Goal: Transaction & Acquisition: Download file/media

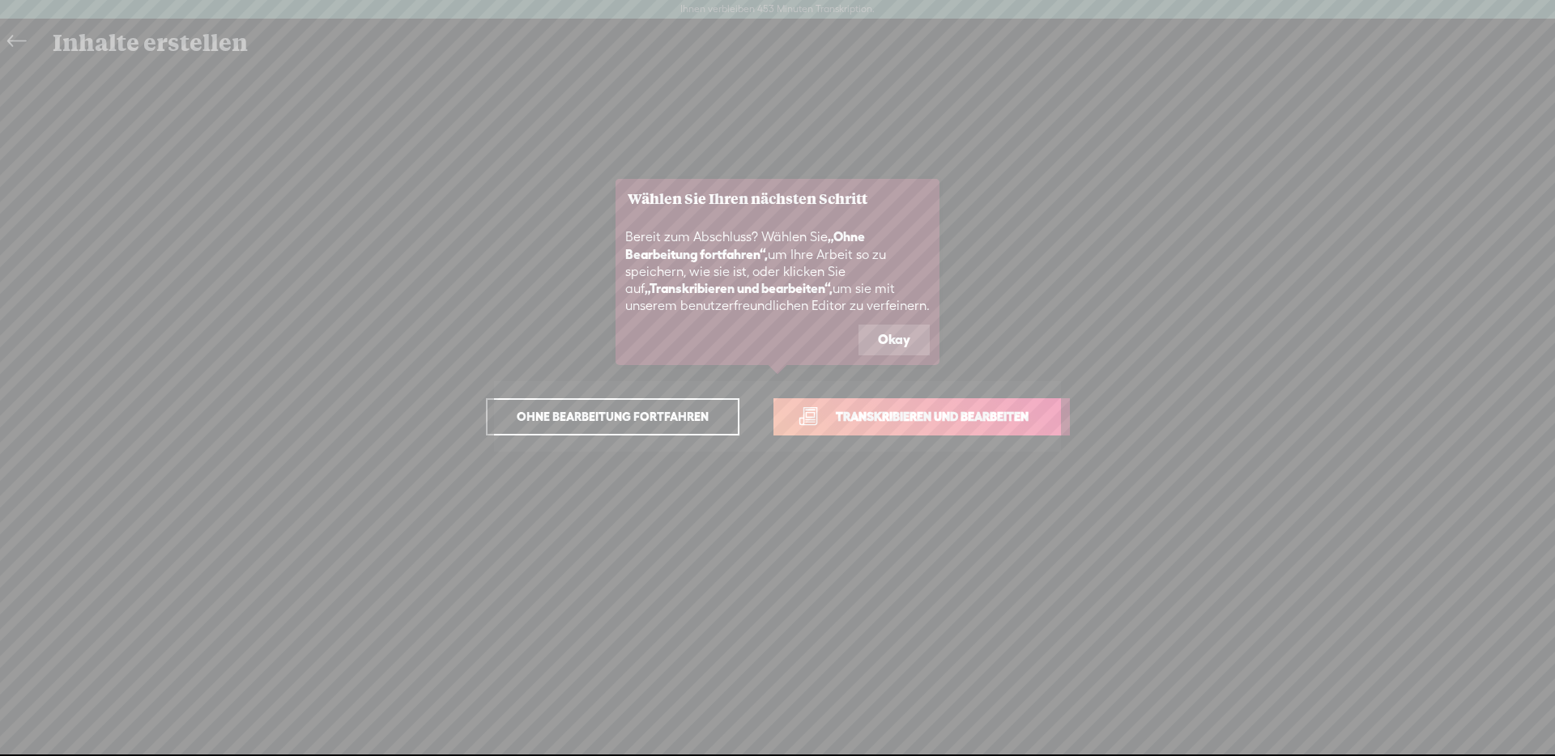
click at [11, 47] on icon at bounding box center [777, 378] width 1555 height 756
click at [11, 39] on icon at bounding box center [777, 378] width 1555 height 756
click at [551, 424] on span "Ohne Bearbeitung fortfahren" at bounding box center [613, 417] width 226 height 23
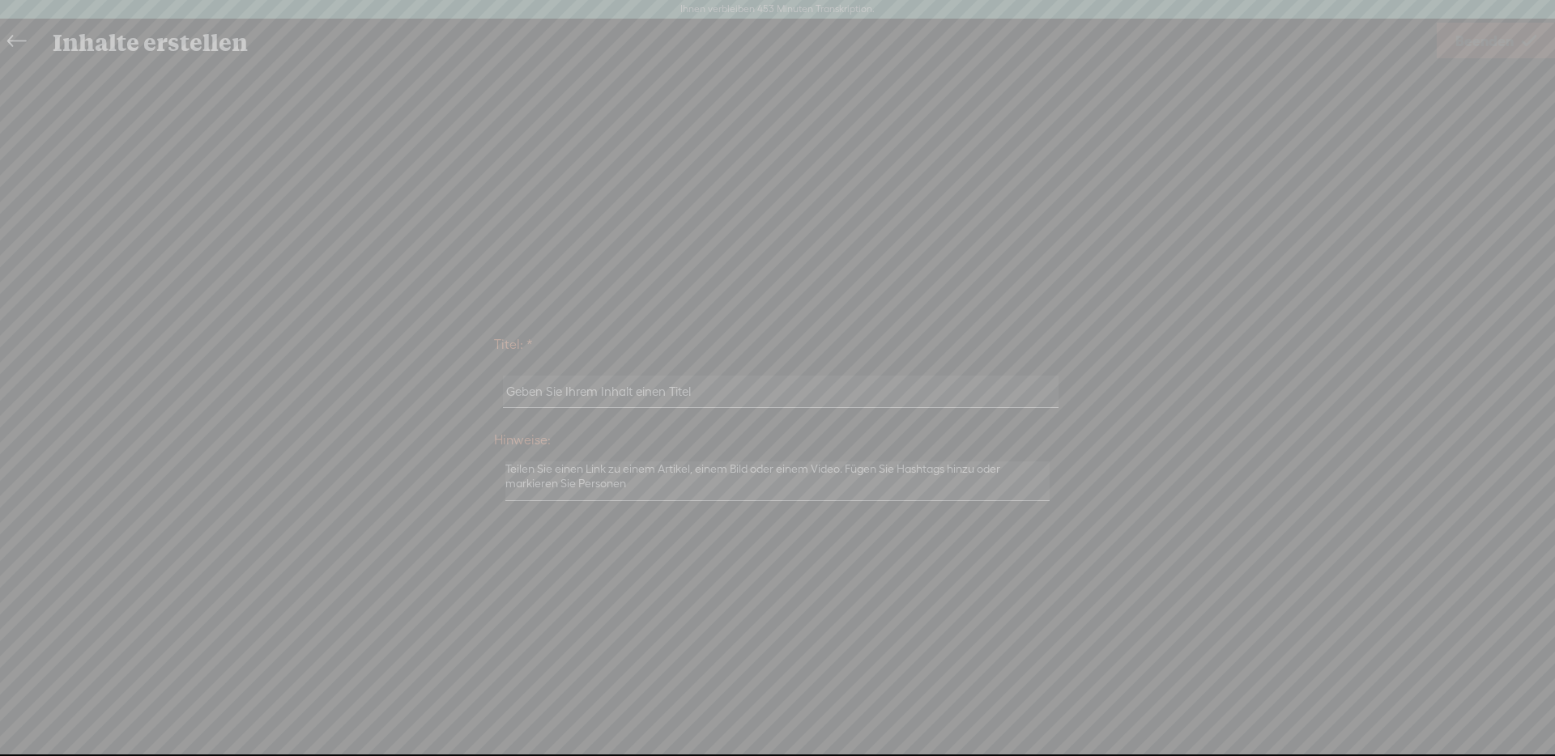
click at [8, 40] on icon at bounding box center [247, 378] width 2616 height 756
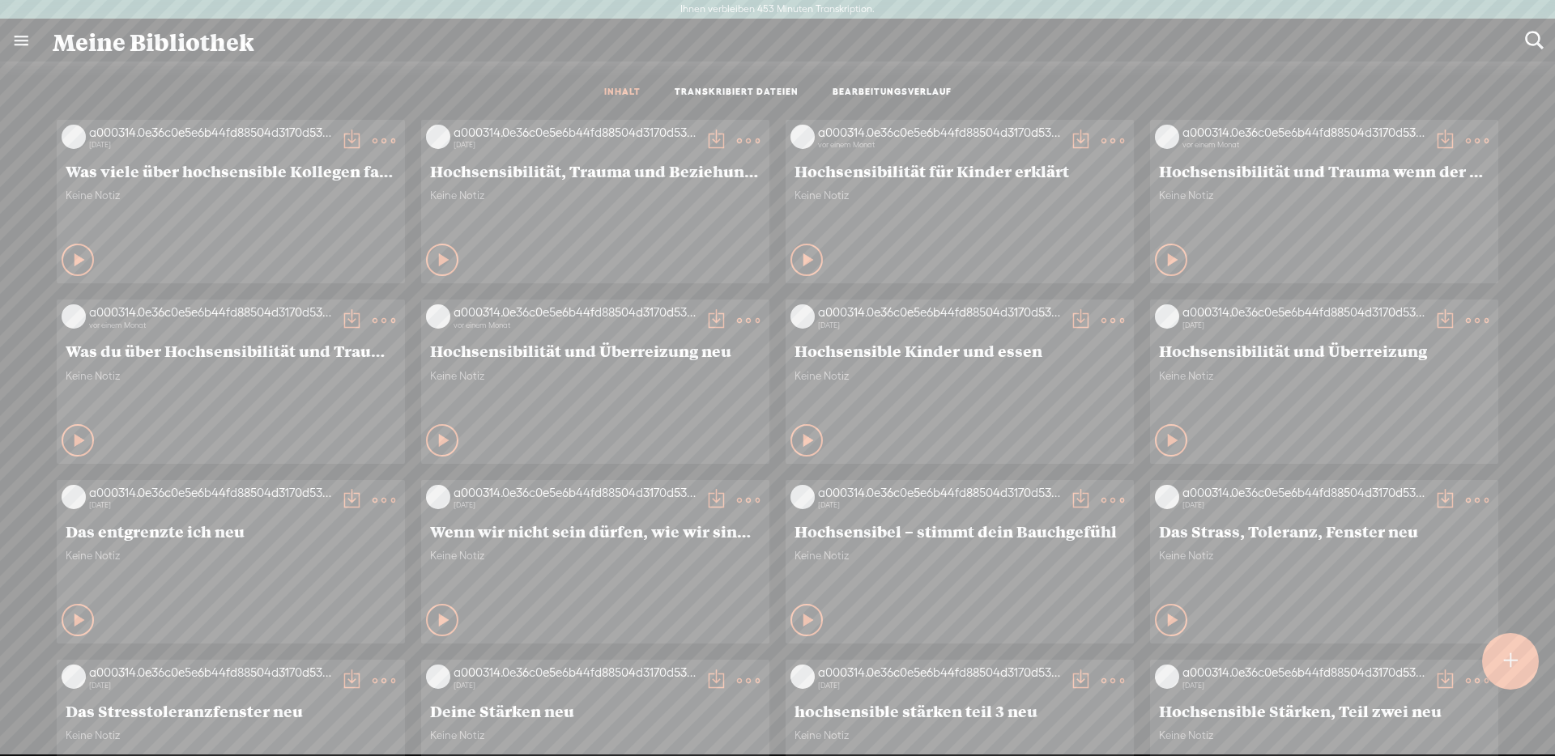
click at [1515, 649] on t at bounding box center [1510, 661] width 15 height 37
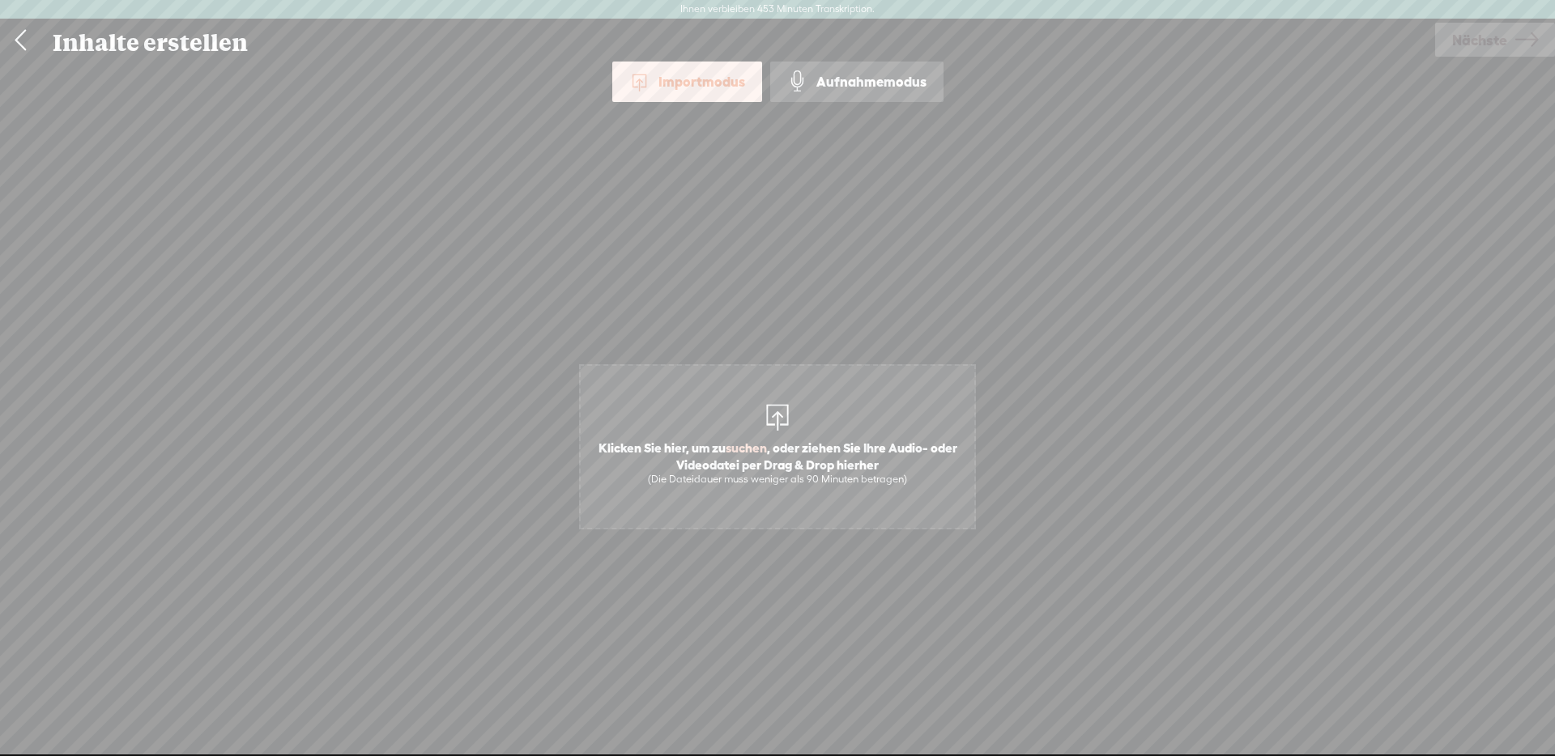
click at [822, 397] on span "Klicken Sie hier, um zu suchen , oder ziehen Sie Ihre Audio- oder Videodatei pe…" at bounding box center [777, 446] width 397 height 165
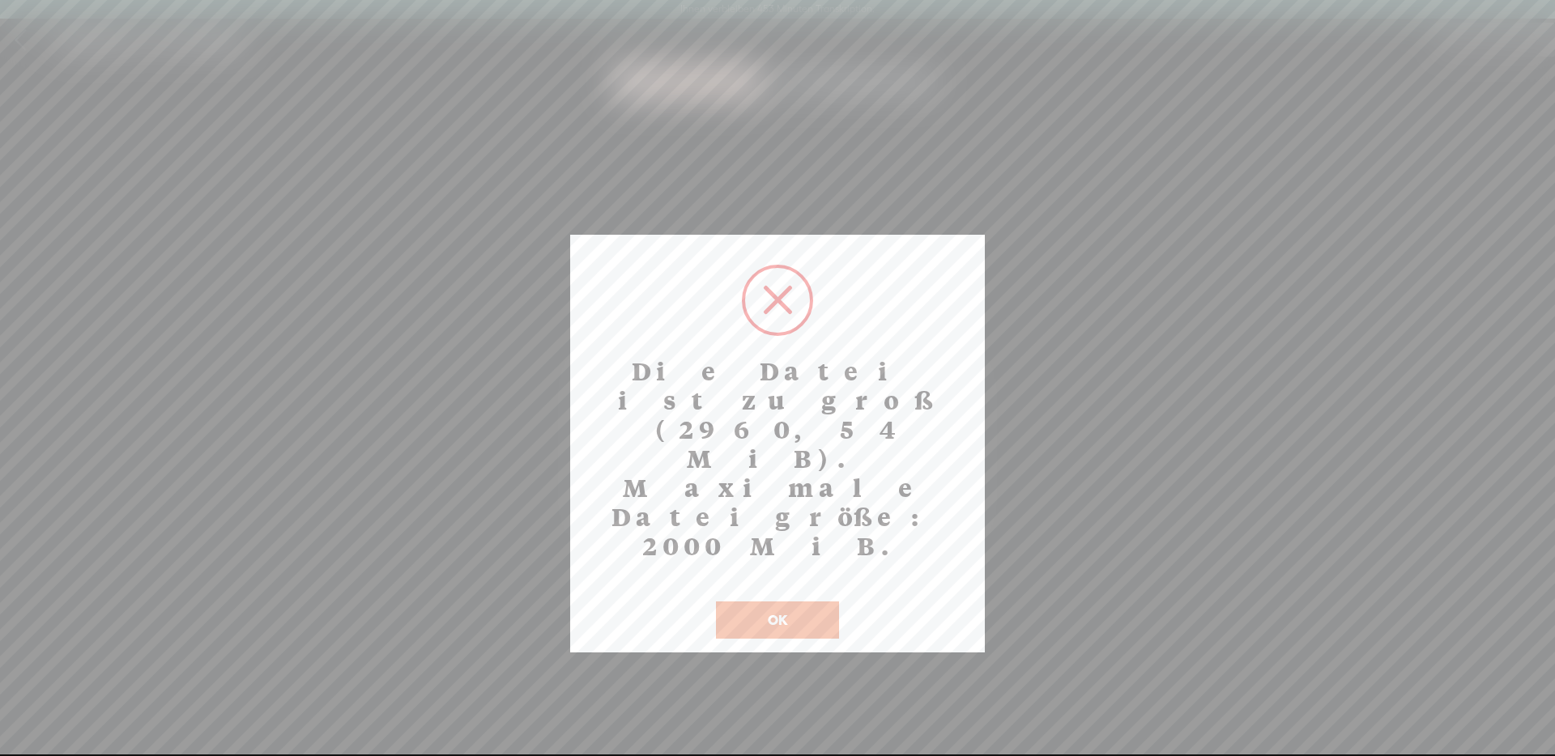
click at [791, 602] on button "OK" at bounding box center [777, 620] width 123 height 37
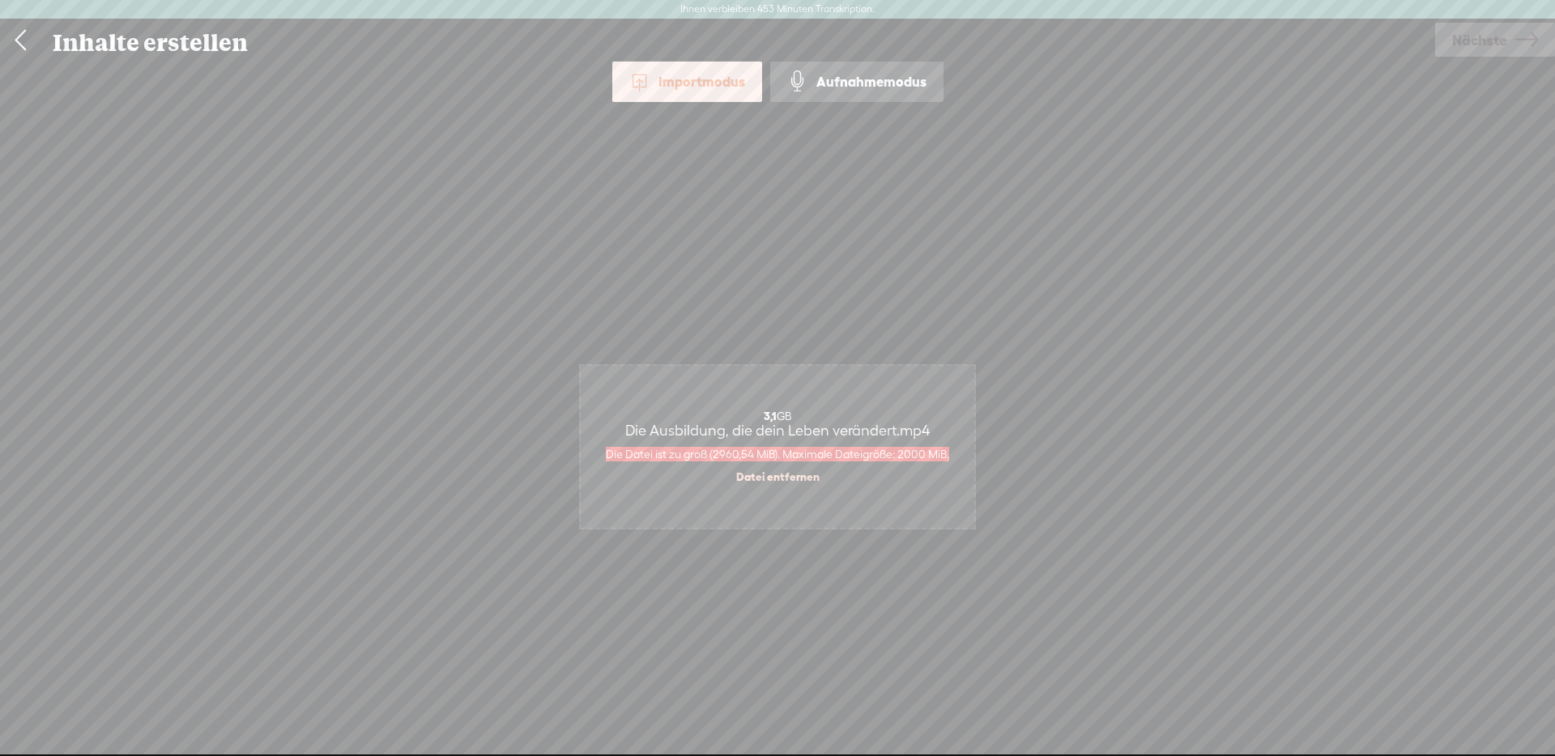
click at [740, 444] on div "3,1 GB Die Ausbildung, die dein Leben verändert.mp4 Die Datei ist zu groß (2960…" at bounding box center [778, 447] width 394 height 162
click at [776, 482] on font "Datei entfernen" at bounding box center [777, 477] width 83 height 13
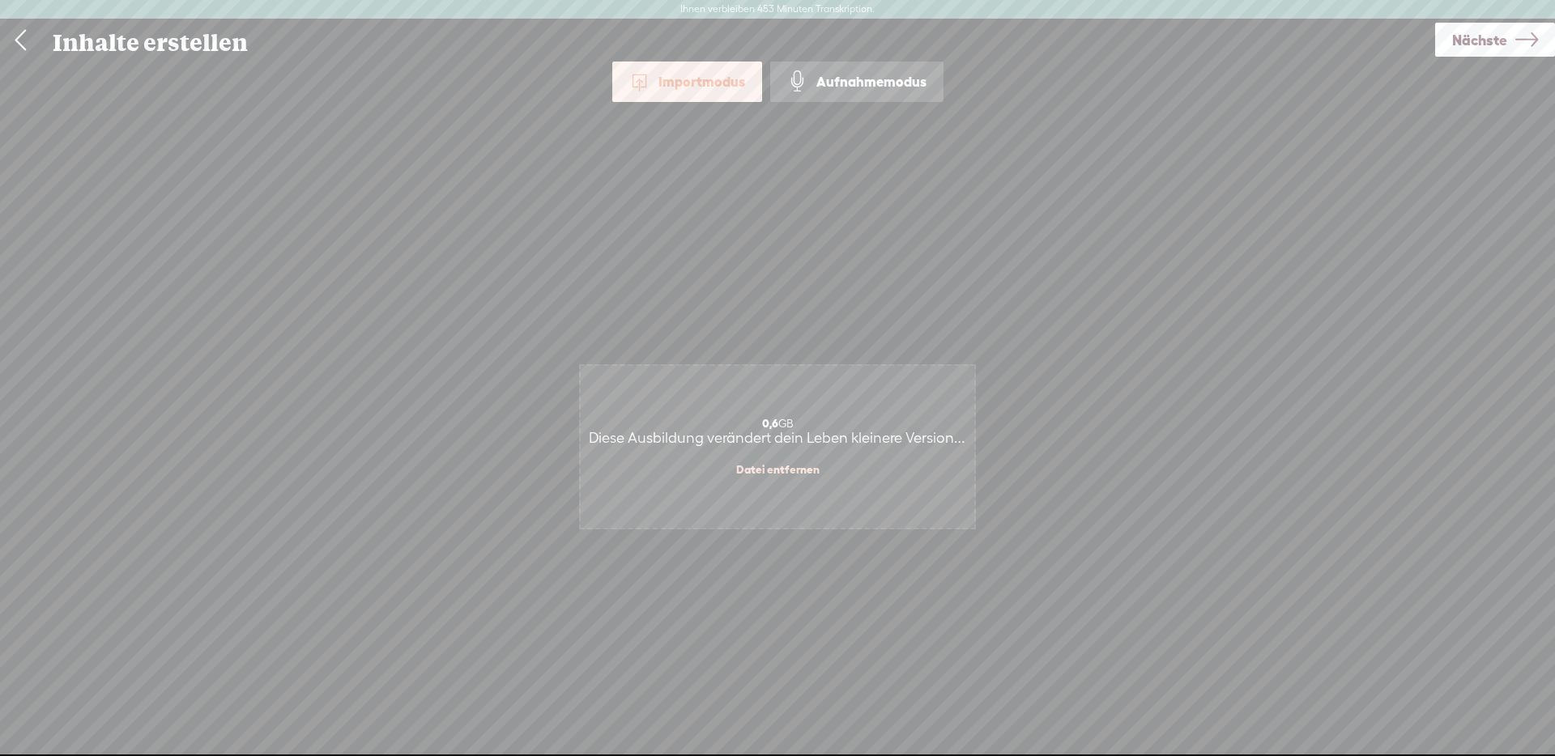
click at [1485, 44] on font "Nächste" at bounding box center [1479, 40] width 55 height 17
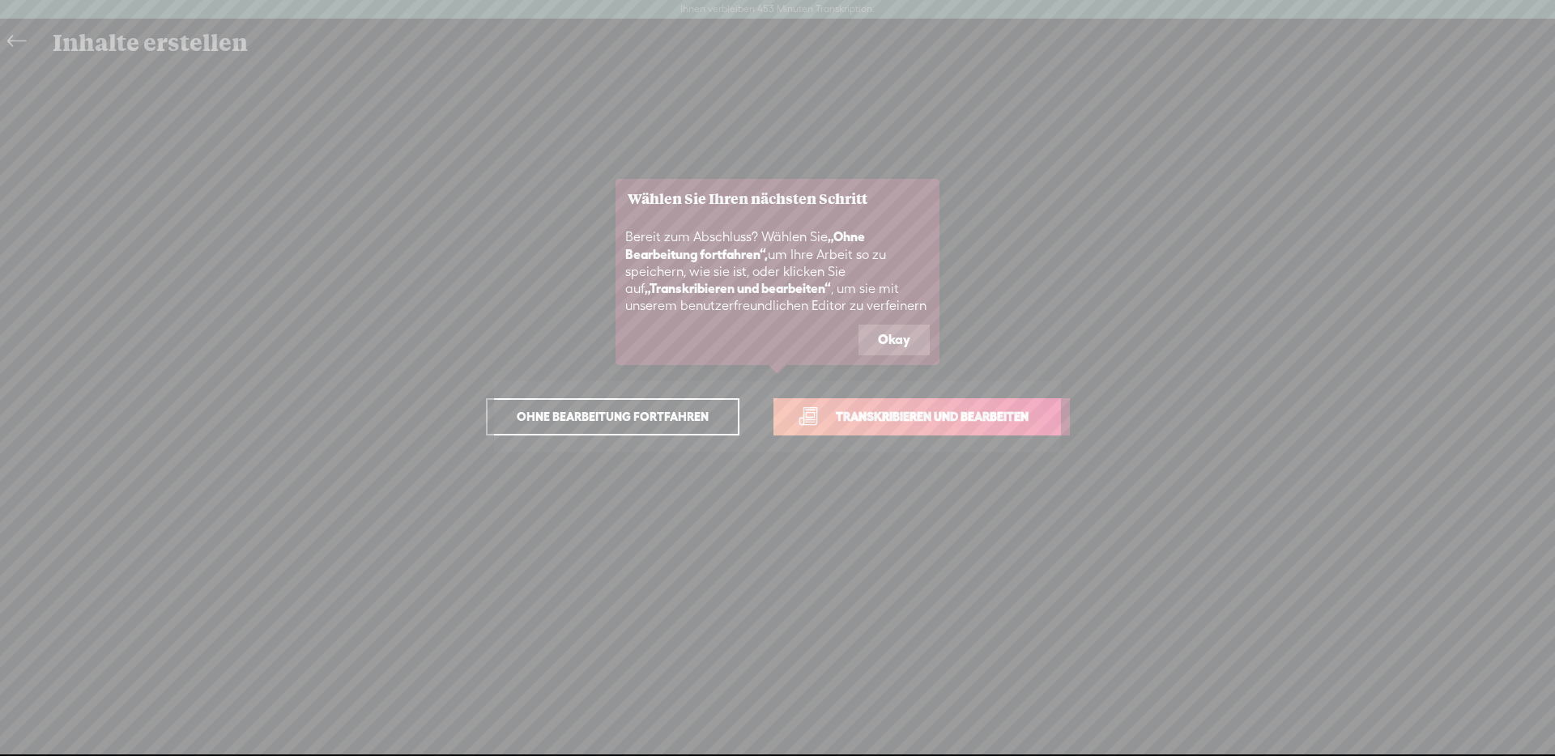
click at [836, 416] on font "Transkribieren und bearbeiten" at bounding box center [932, 417] width 193 height 14
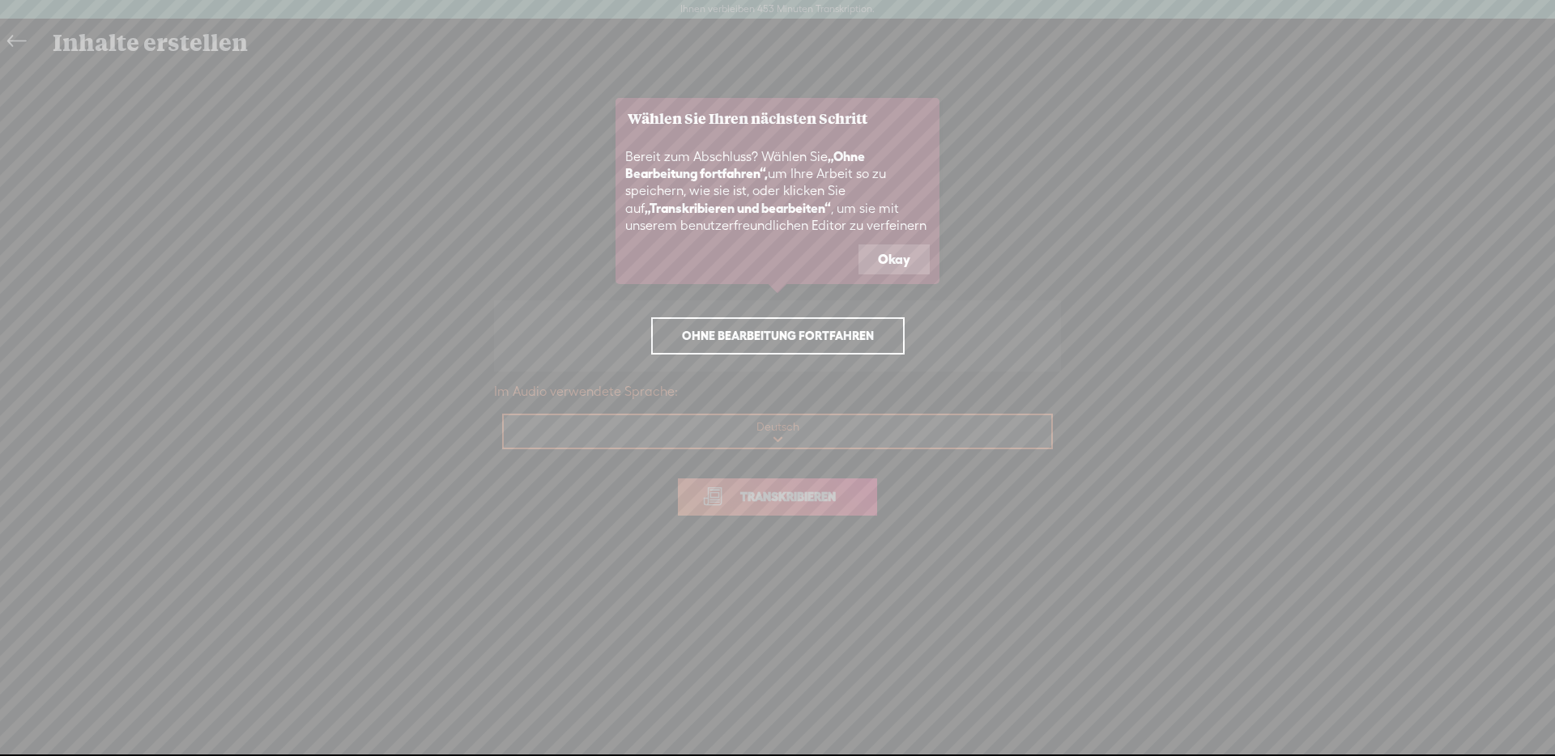
click at [889, 265] on font "Okay" at bounding box center [894, 259] width 32 height 15
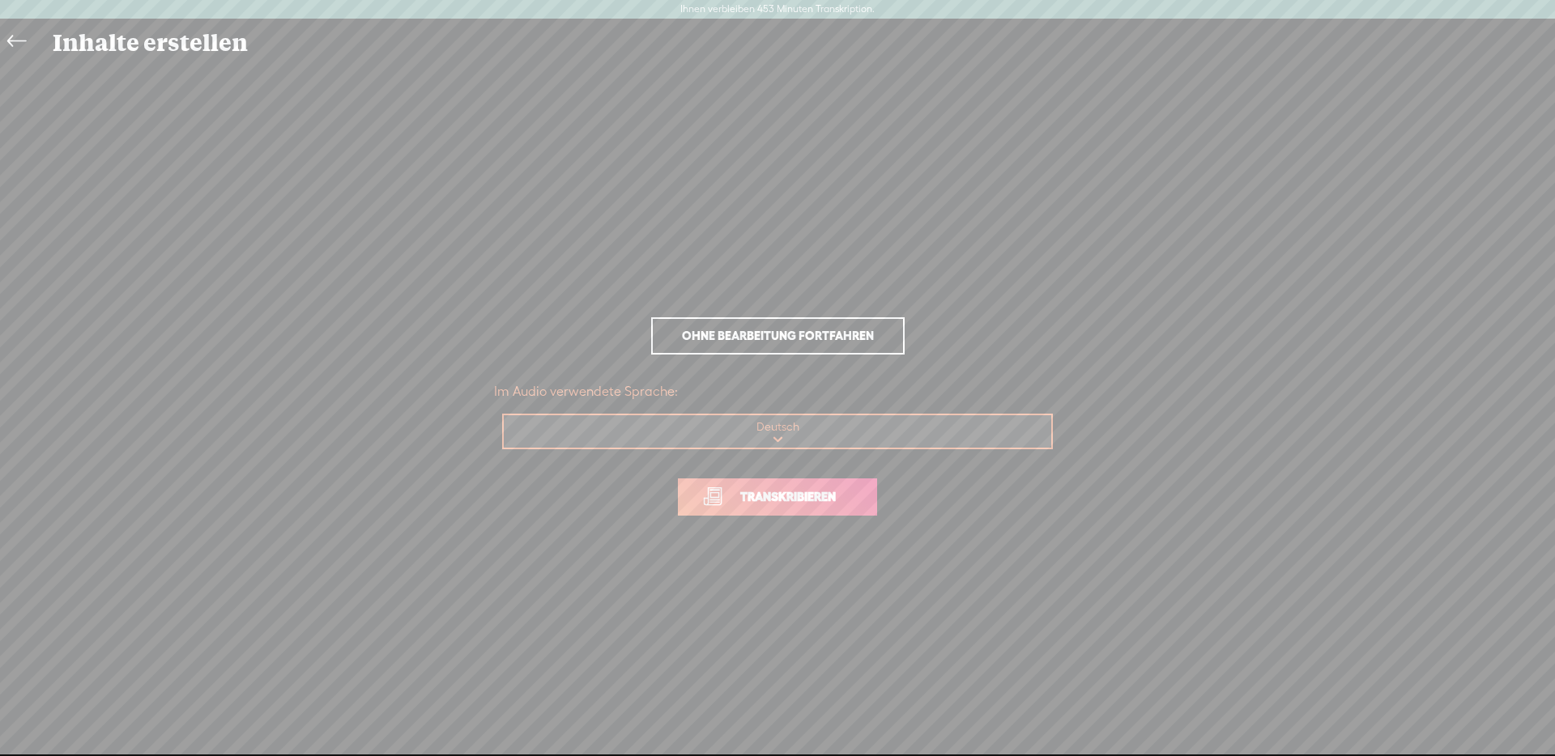
click at [797, 500] on font "Transkribieren" at bounding box center [788, 497] width 96 height 14
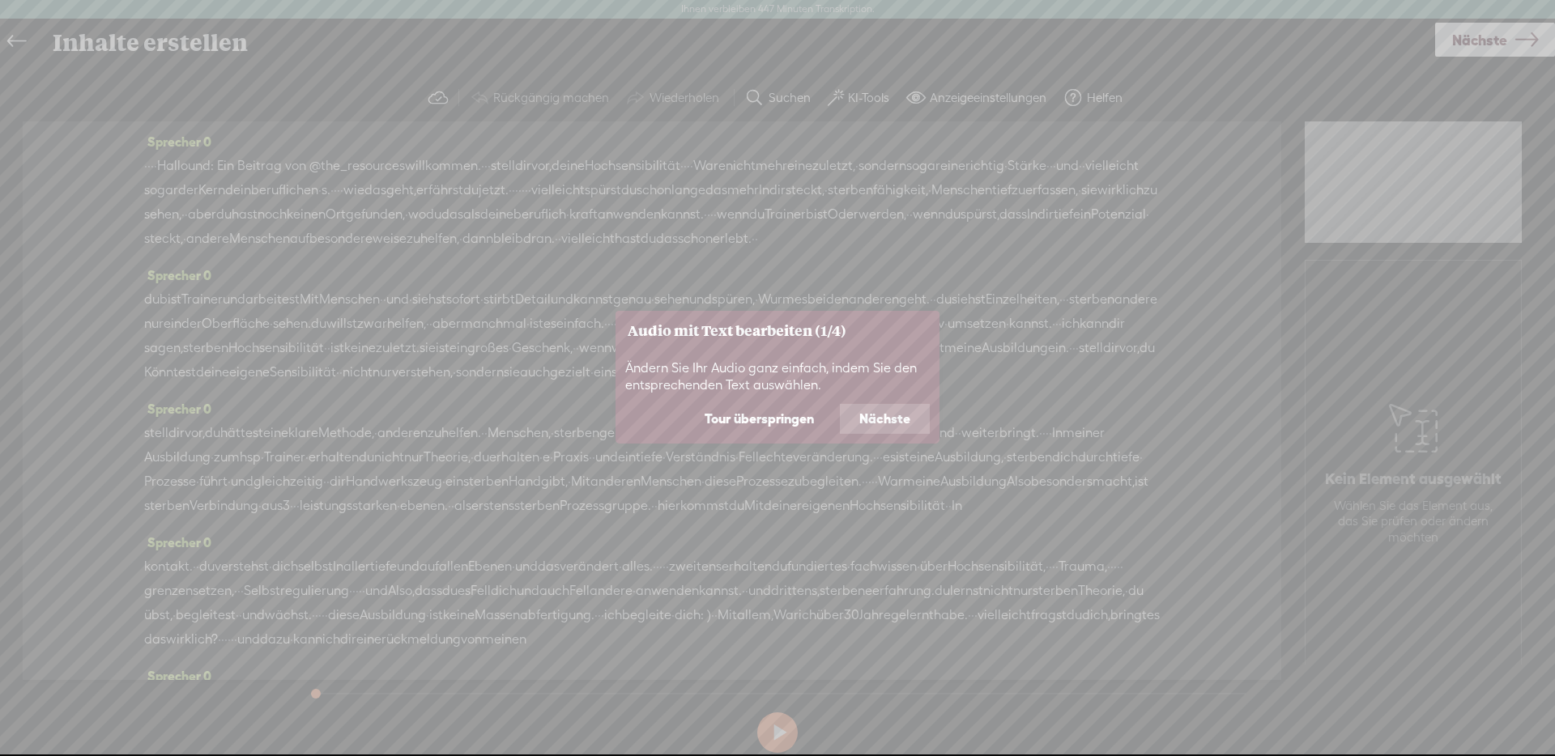
click at [773, 422] on font "Tour überspringen" at bounding box center [759, 418] width 109 height 15
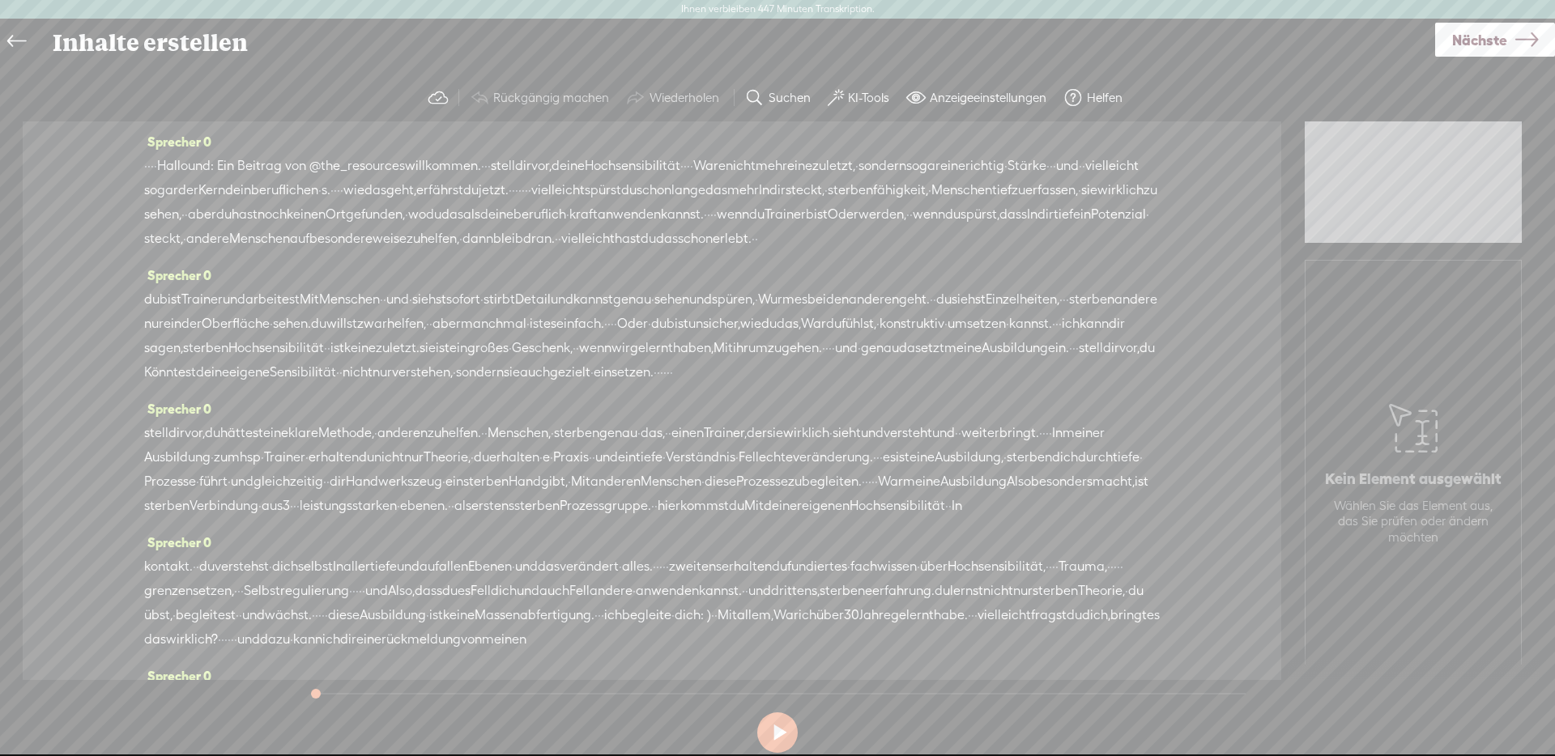
click at [207, 194] on font "[PERSON_NAME]" at bounding box center [211, 189] width 27 height 15
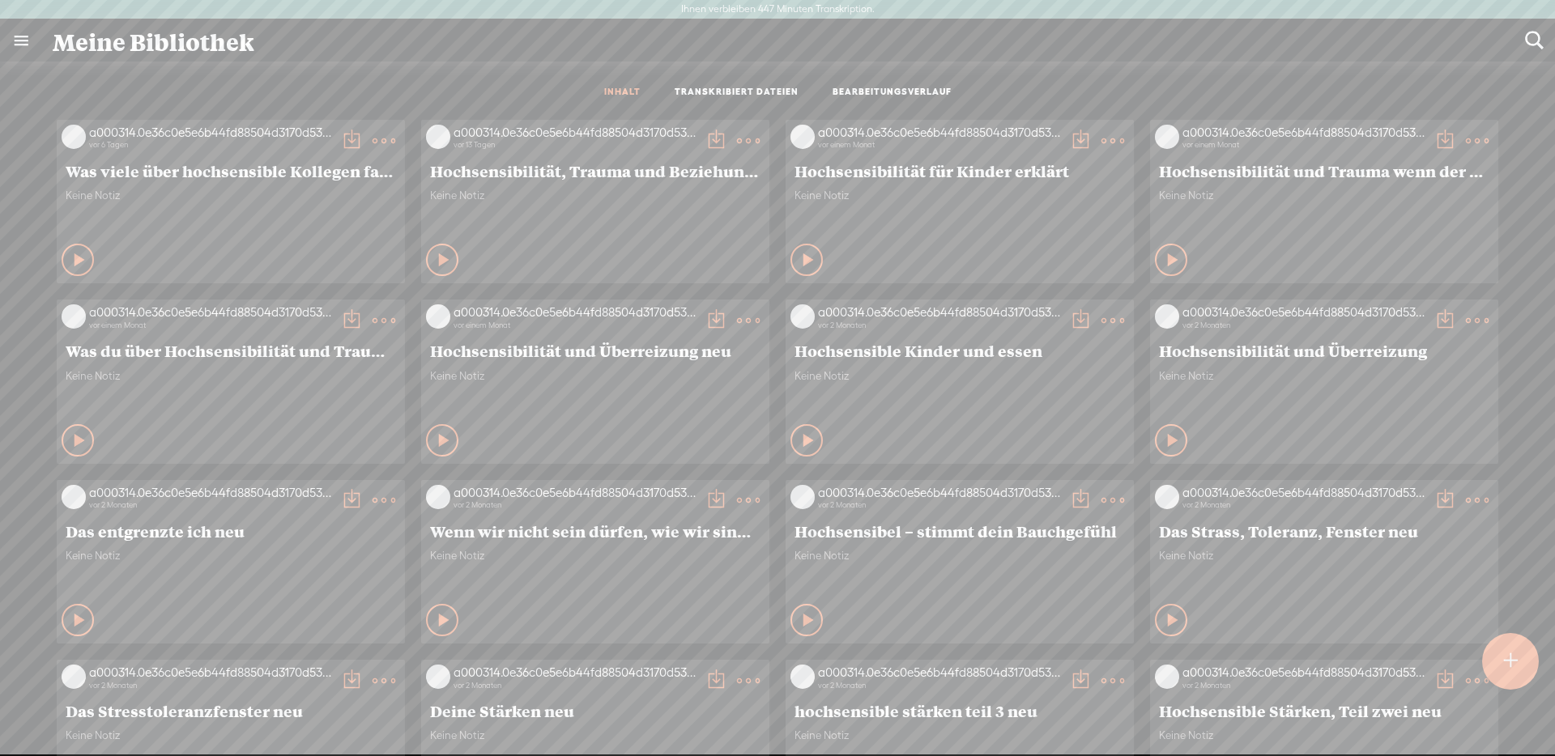
click at [1512, 670] on t at bounding box center [1510, 661] width 15 height 36
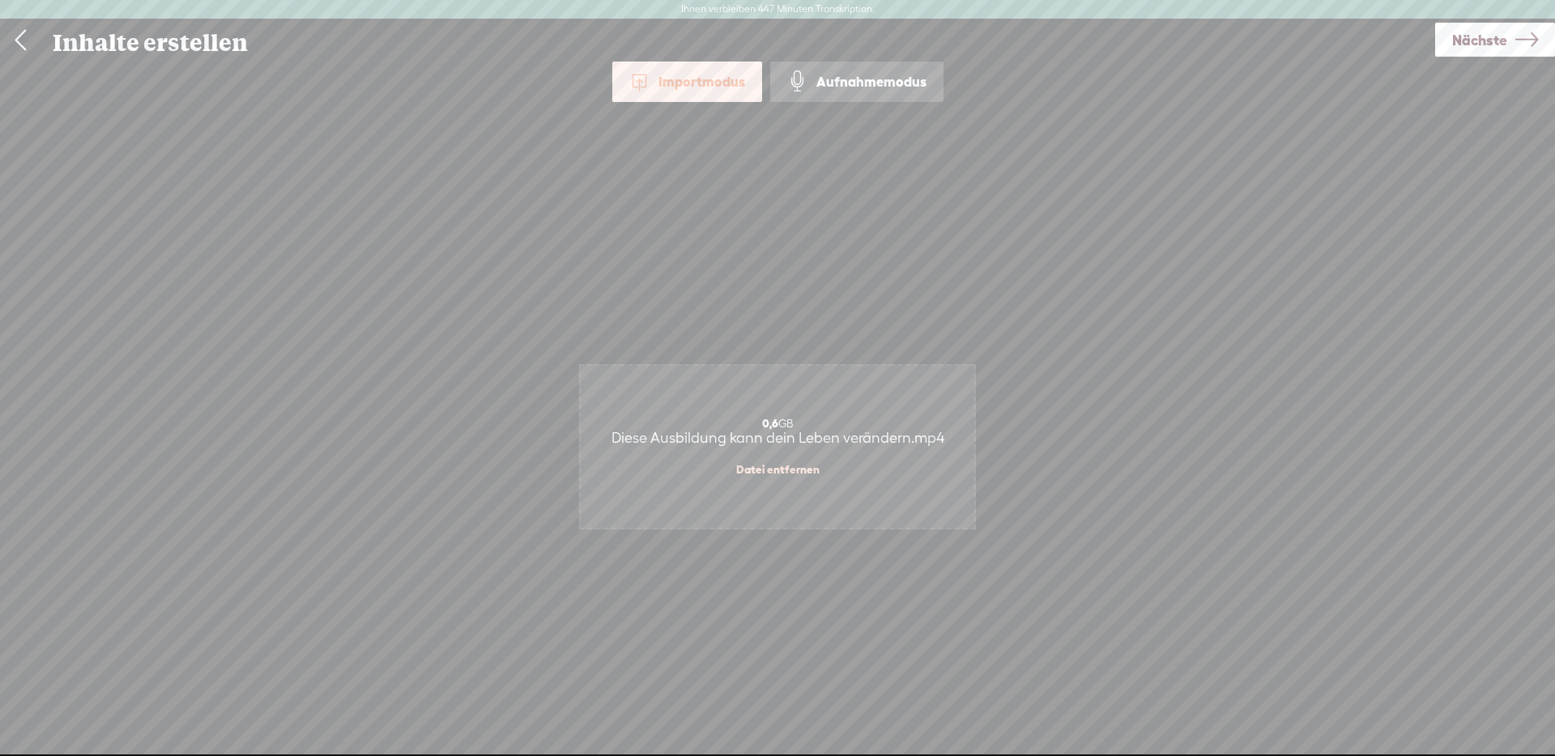
click at [1489, 46] on font "Nächste" at bounding box center [1479, 40] width 55 height 17
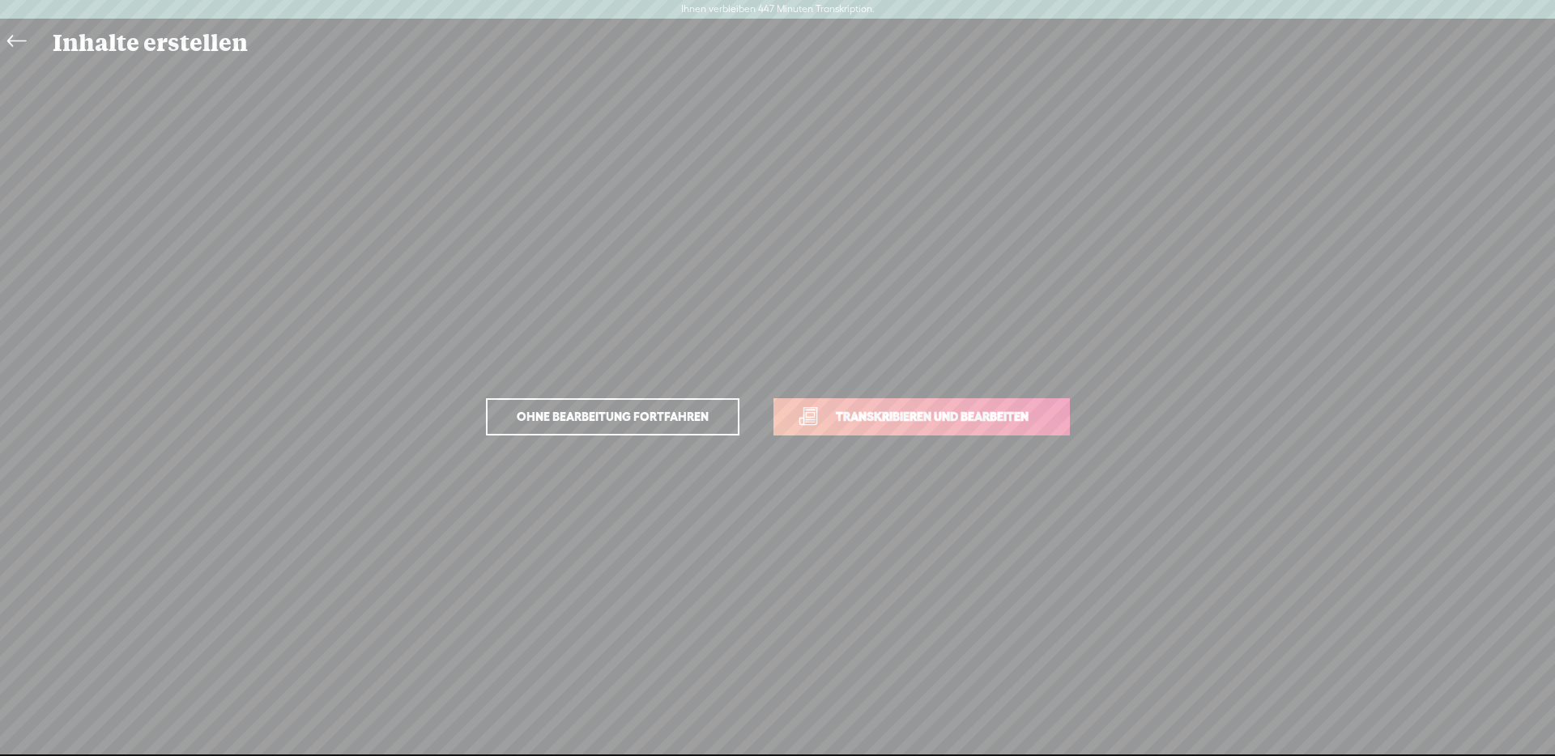
click at [884, 401] on link "Transkribieren und bearbeiten" at bounding box center [922, 416] width 296 height 37
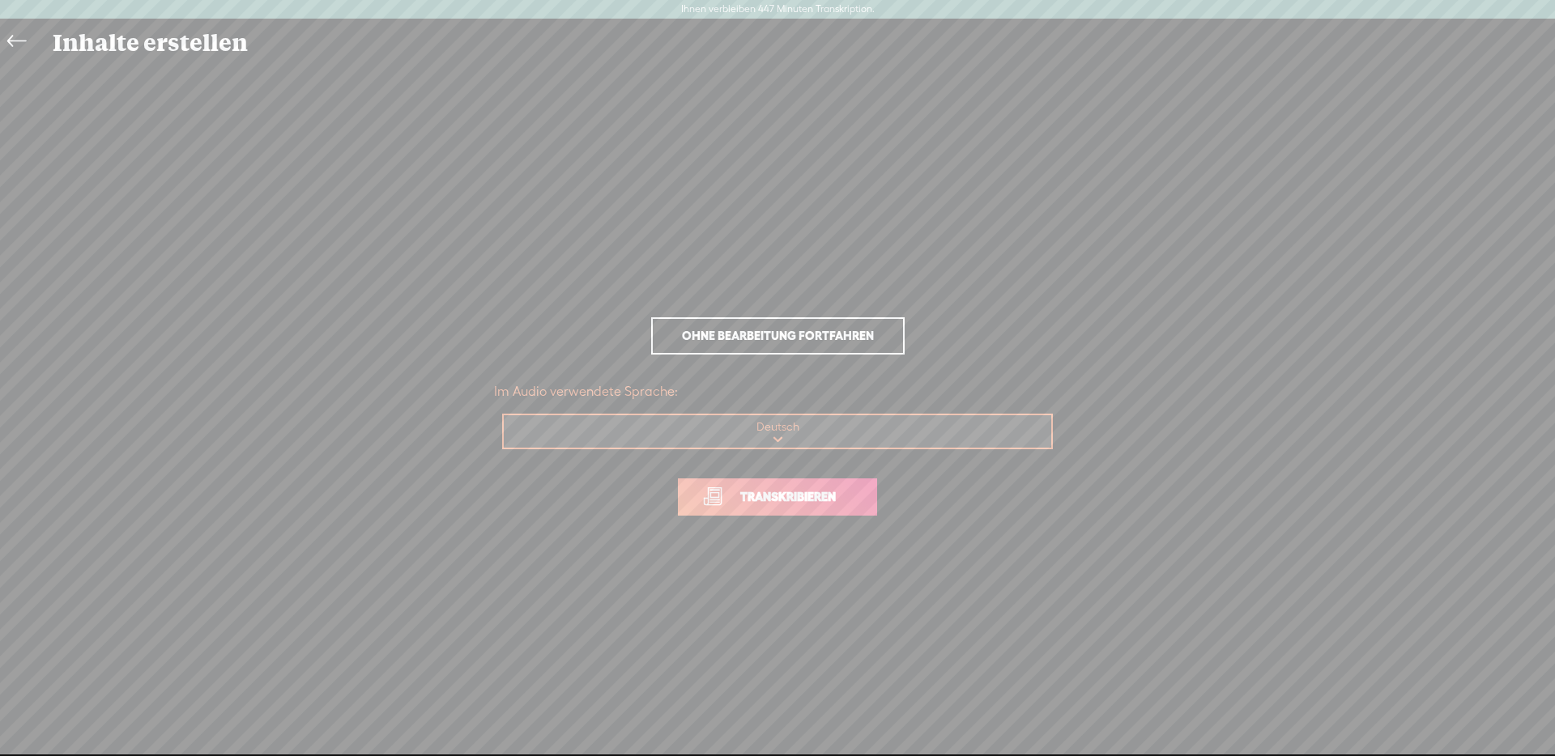
click at [792, 492] on font "Transkribieren" at bounding box center [788, 497] width 96 height 14
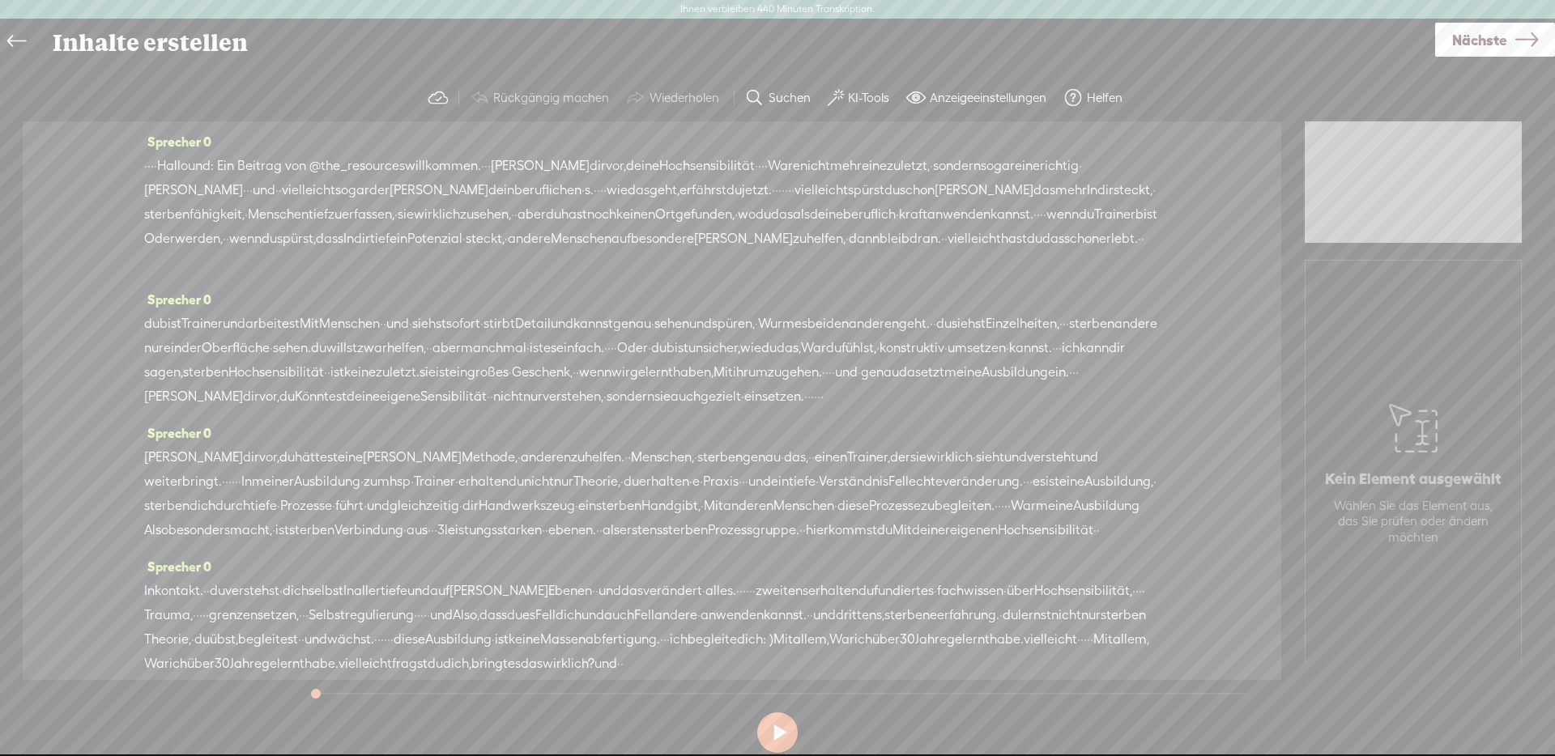
click at [833, 98] on span at bounding box center [836, 97] width 16 height 19
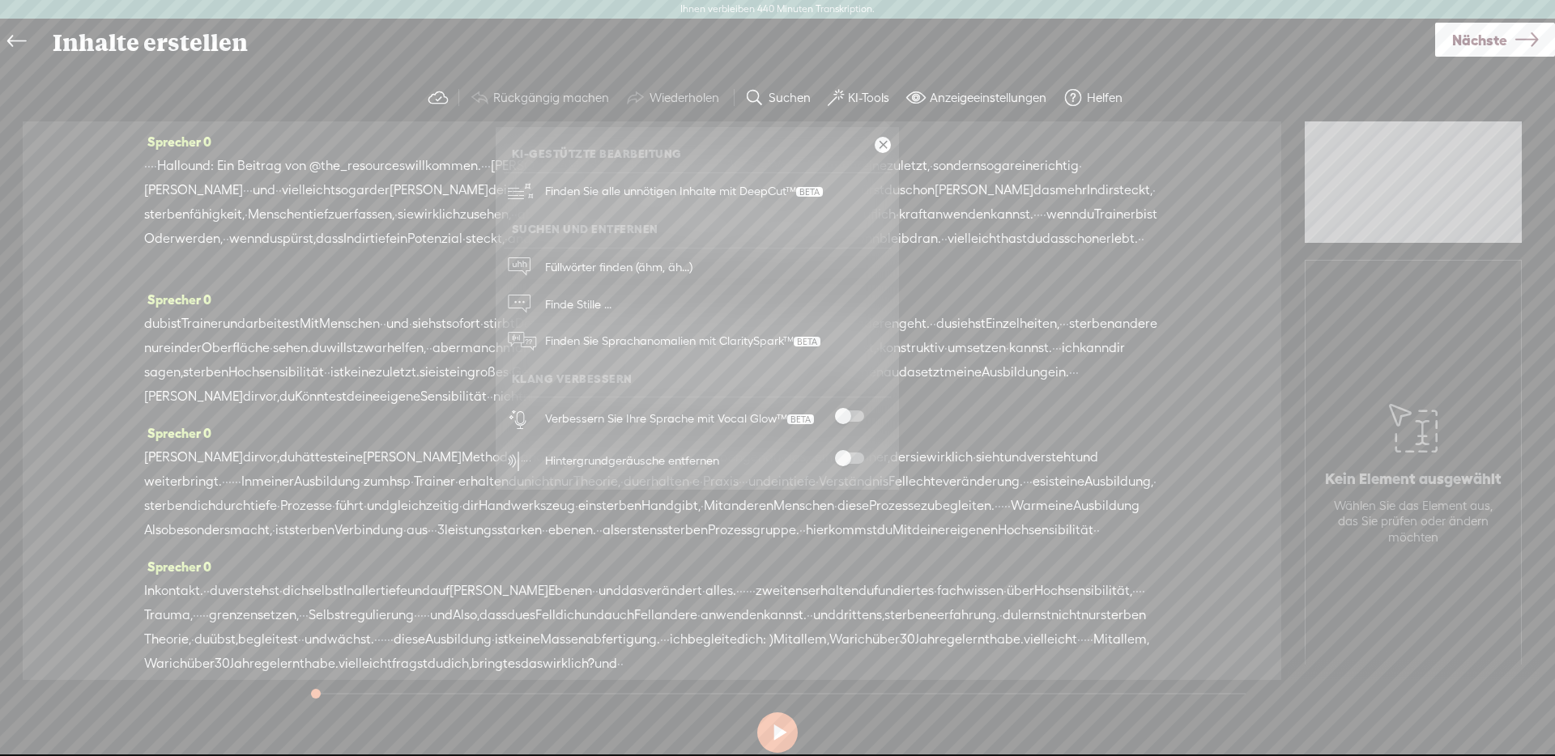
click at [863, 413] on span at bounding box center [849, 416] width 29 height 11
click at [859, 453] on span at bounding box center [849, 458] width 29 height 11
click at [885, 147] on link at bounding box center [883, 145] width 16 height 16
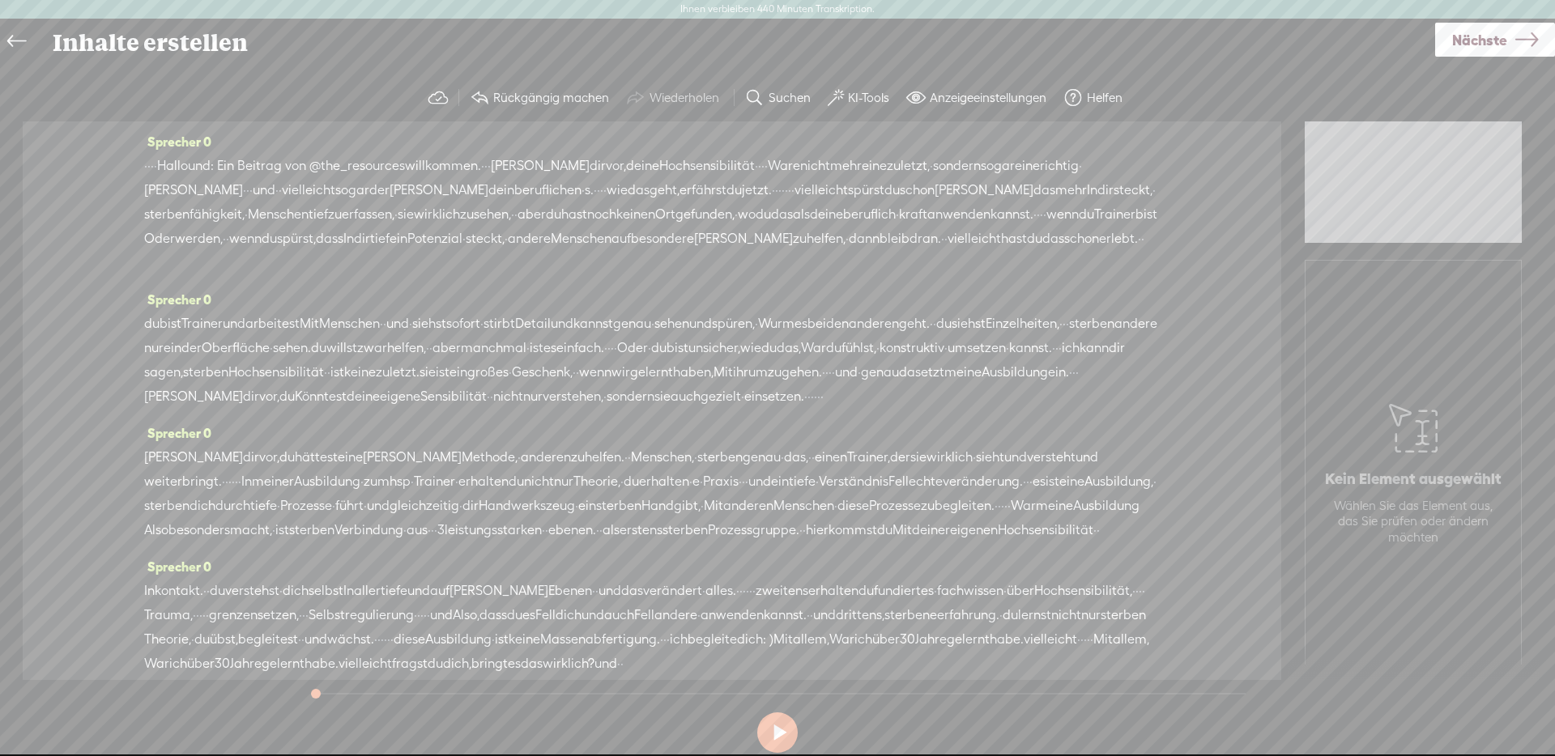
click at [146, 164] on font "·" at bounding box center [145, 165] width 3 height 15
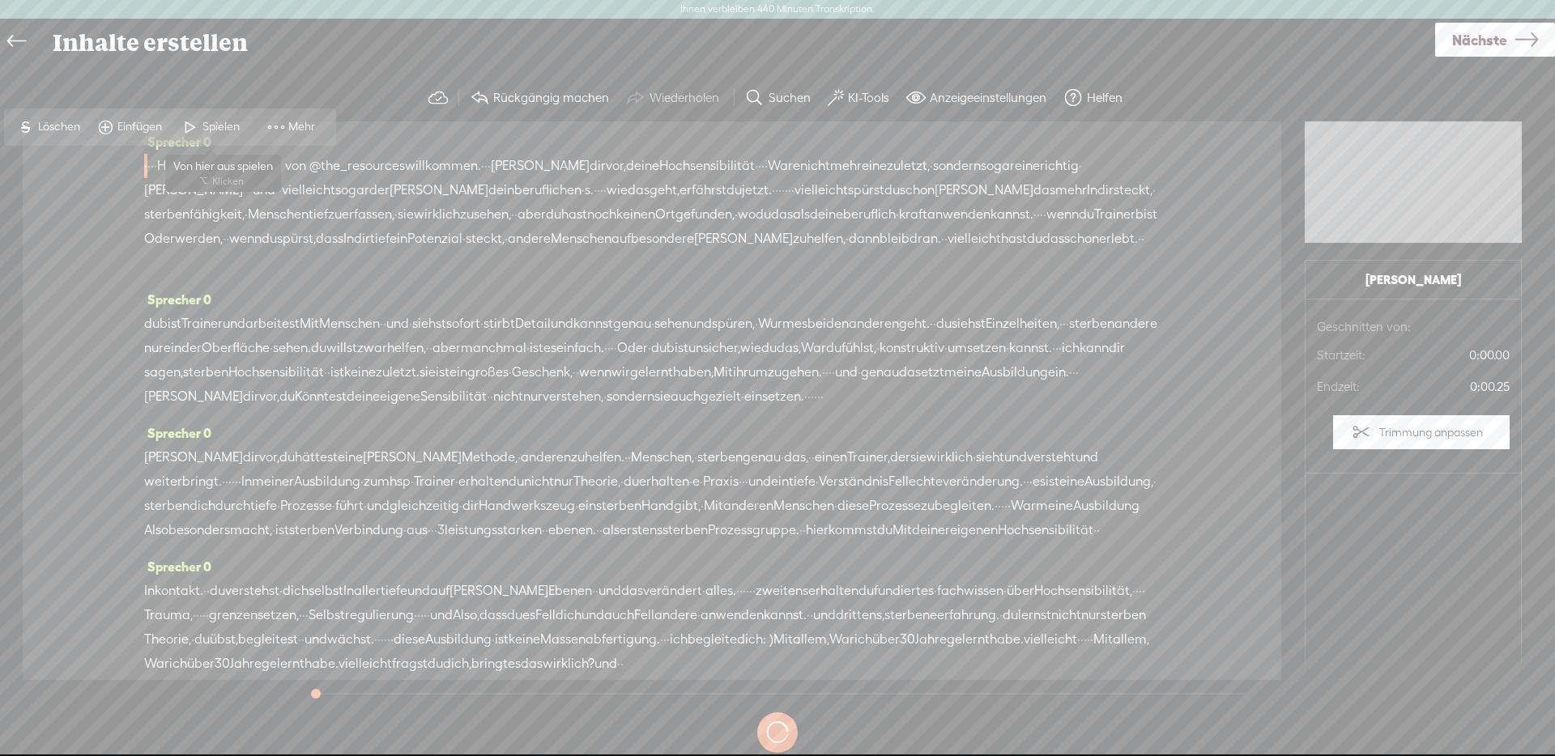
click at [216, 130] on font "Spielen" at bounding box center [220, 126] width 37 height 13
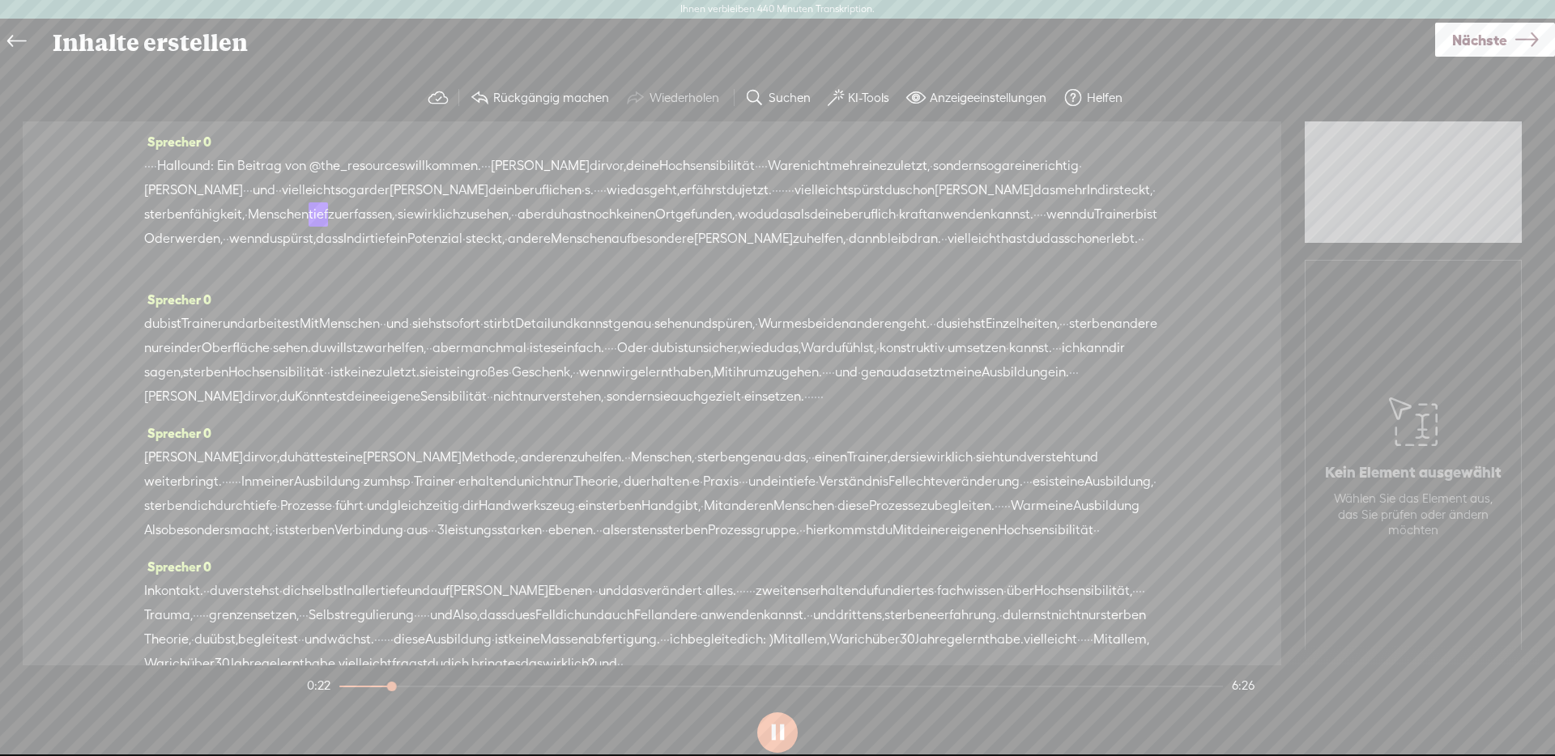
click at [774, 730] on button at bounding box center [777, 733] width 40 height 40
click at [1460, 32] on font "Nächste" at bounding box center [1479, 40] width 55 height 17
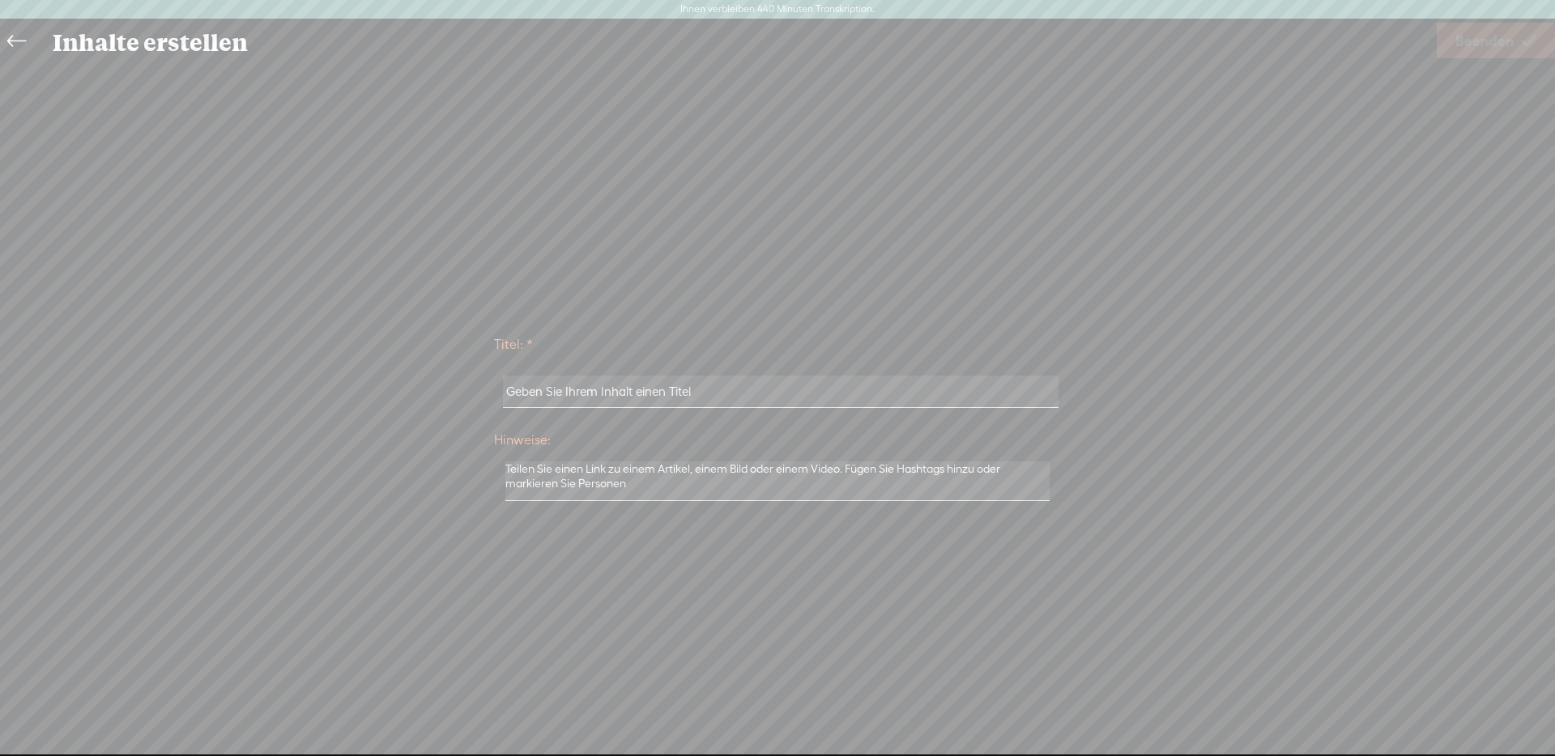
click at [664, 386] on input "text" at bounding box center [780, 392] width 555 height 32
click at [658, 396] on input "text" at bounding box center [780, 392] width 555 height 32
click at [711, 387] on input "text" at bounding box center [780, 392] width 555 height 32
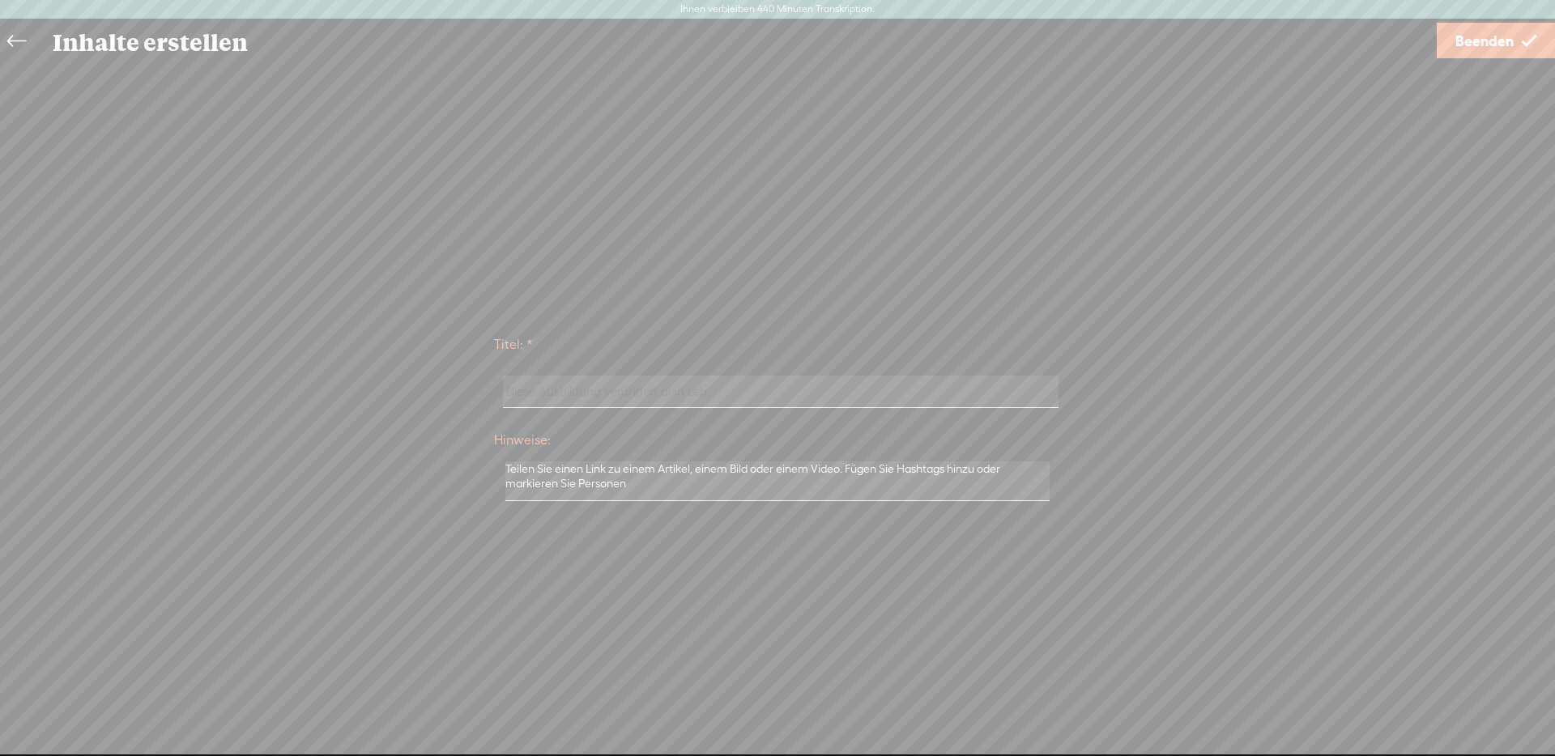
type input "Diese Ausbildung verändert dein Leben"
click at [1464, 37] on font "Beenden" at bounding box center [1484, 40] width 58 height 17
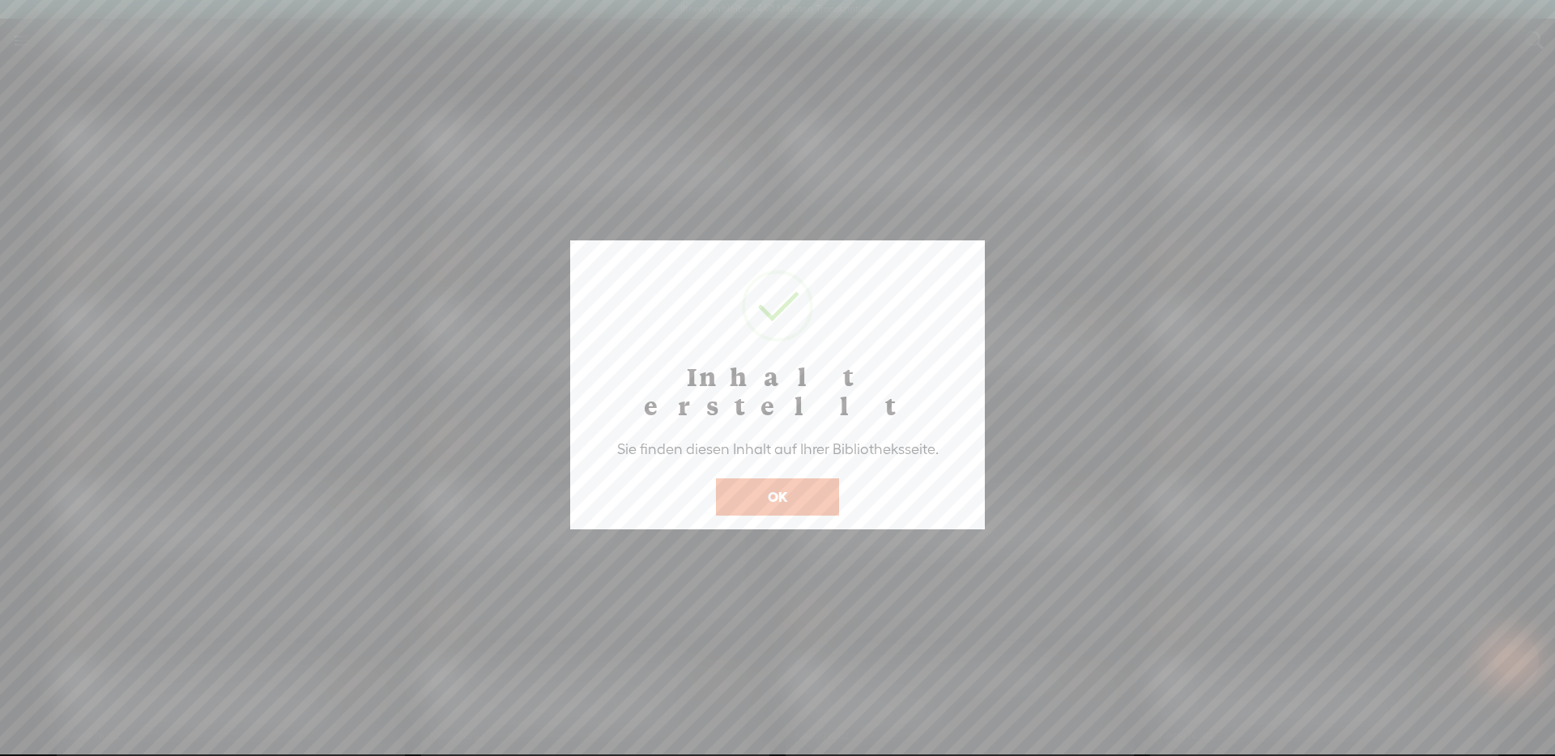
click at [785, 489] on font "OK" at bounding box center [777, 496] width 19 height 15
click at [784, 489] on font "OK" at bounding box center [777, 496] width 19 height 15
click at [792, 479] on button "OK" at bounding box center [777, 497] width 123 height 37
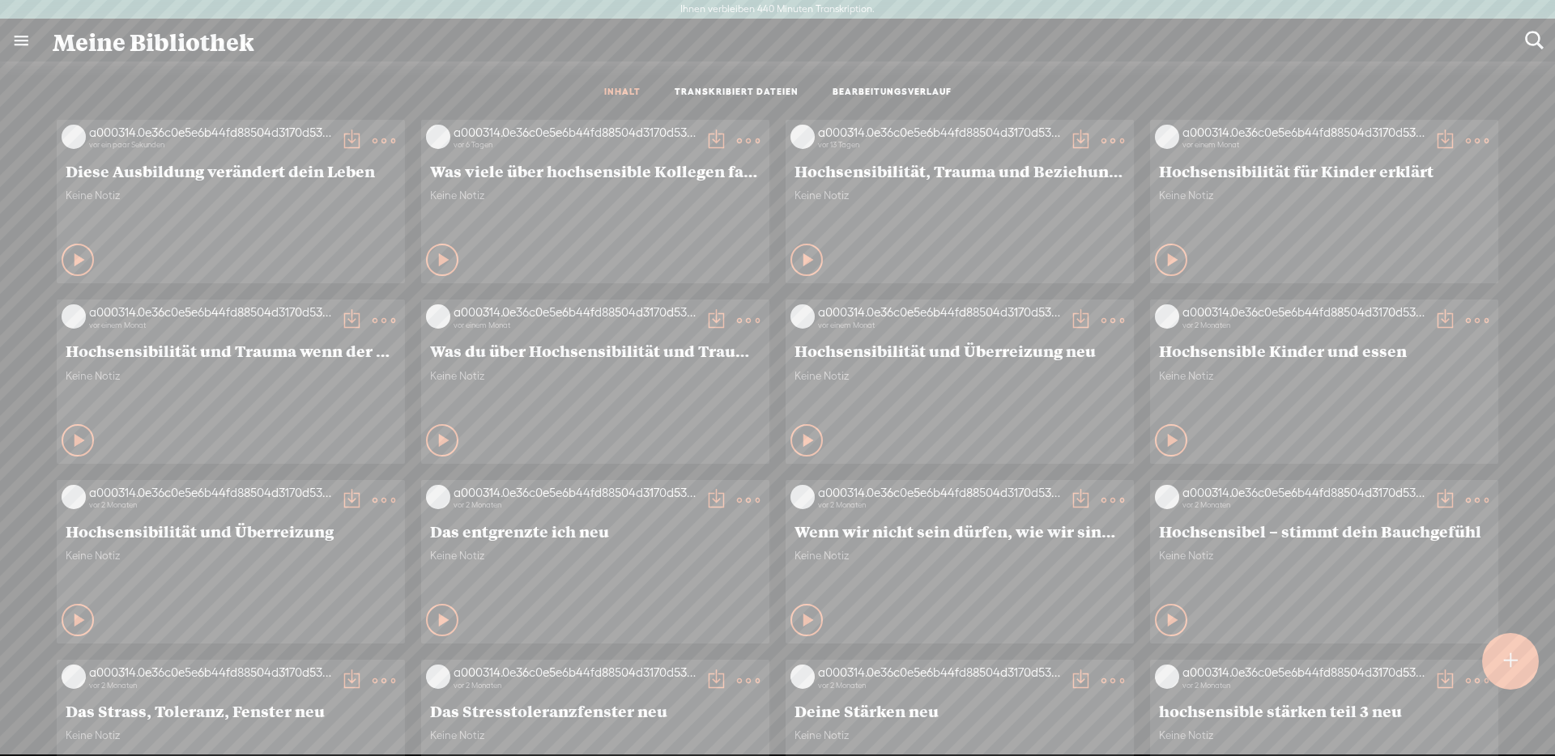
click at [831, 428] on div "Privat" at bounding box center [980, 440] width 298 height 24
click at [373, 139] on t at bounding box center [384, 141] width 23 height 23
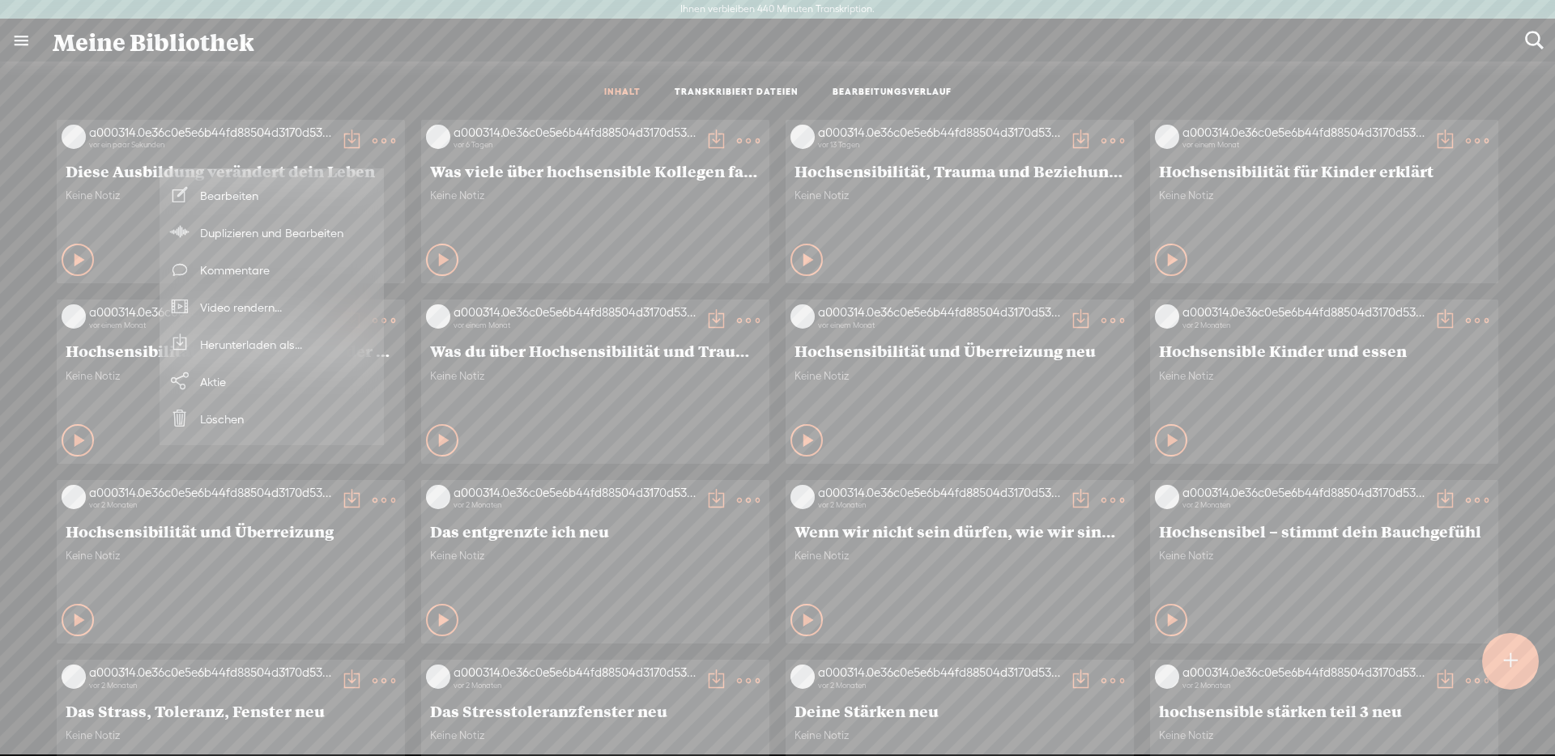
click at [279, 339] on font "Herunterladen als..." at bounding box center [251, 345] width 102 height 14
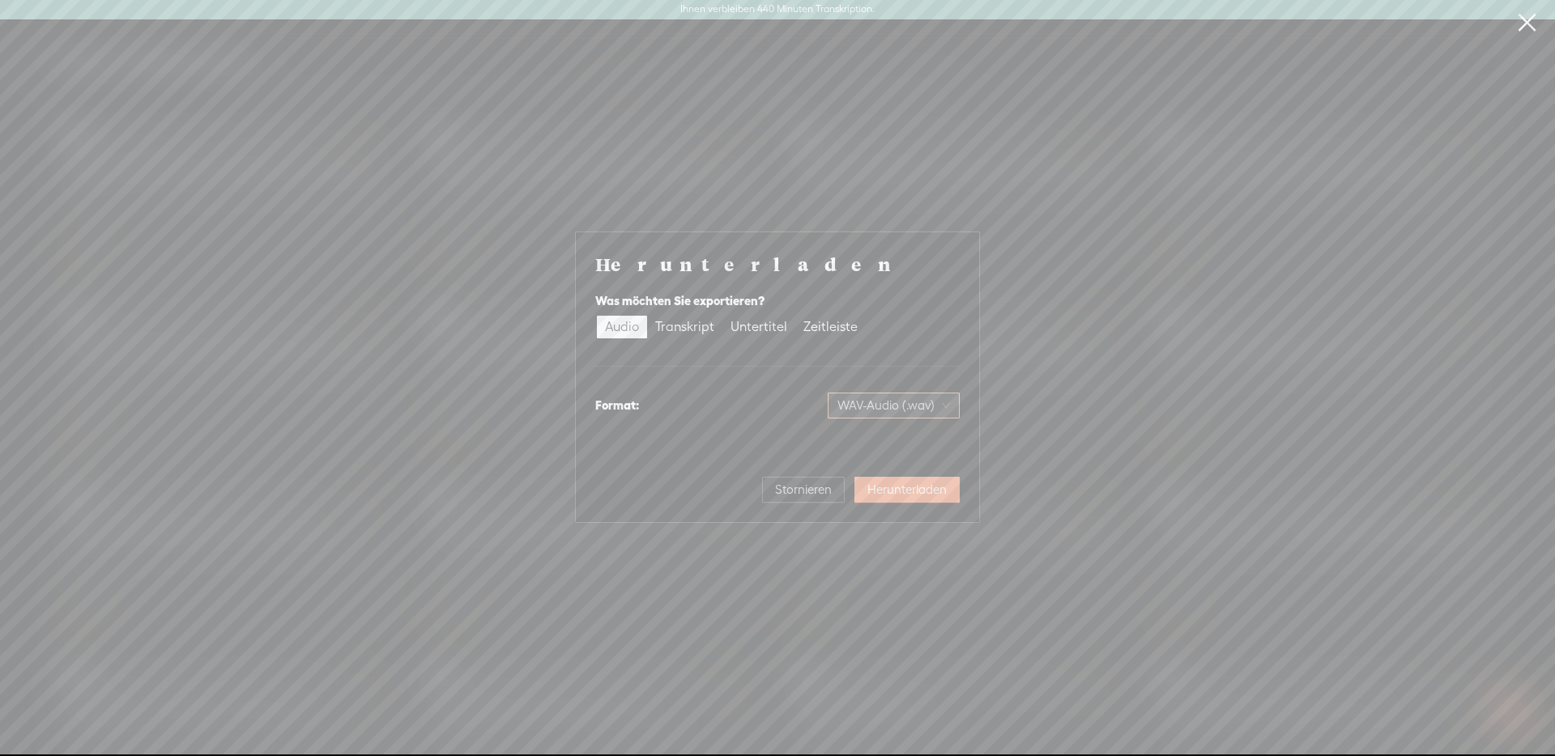
click at [905, 405] on font "WAV-Audio (.wav)" at bounding box center [885, 405] width 97 height 14
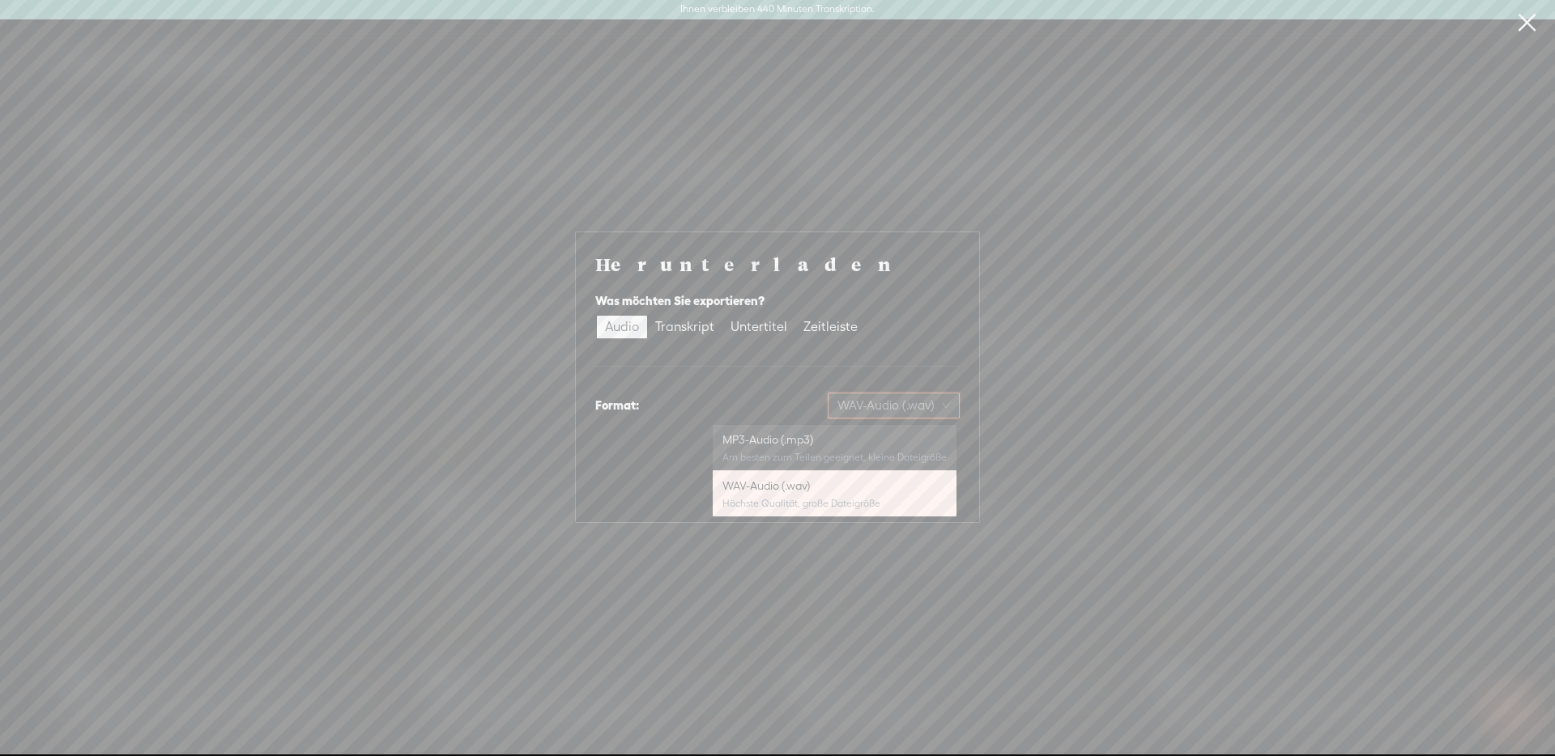
click at [862, 442] on div "MP3-Audio (.mp3)" at bounding box center [834, 440] width 224 height 16
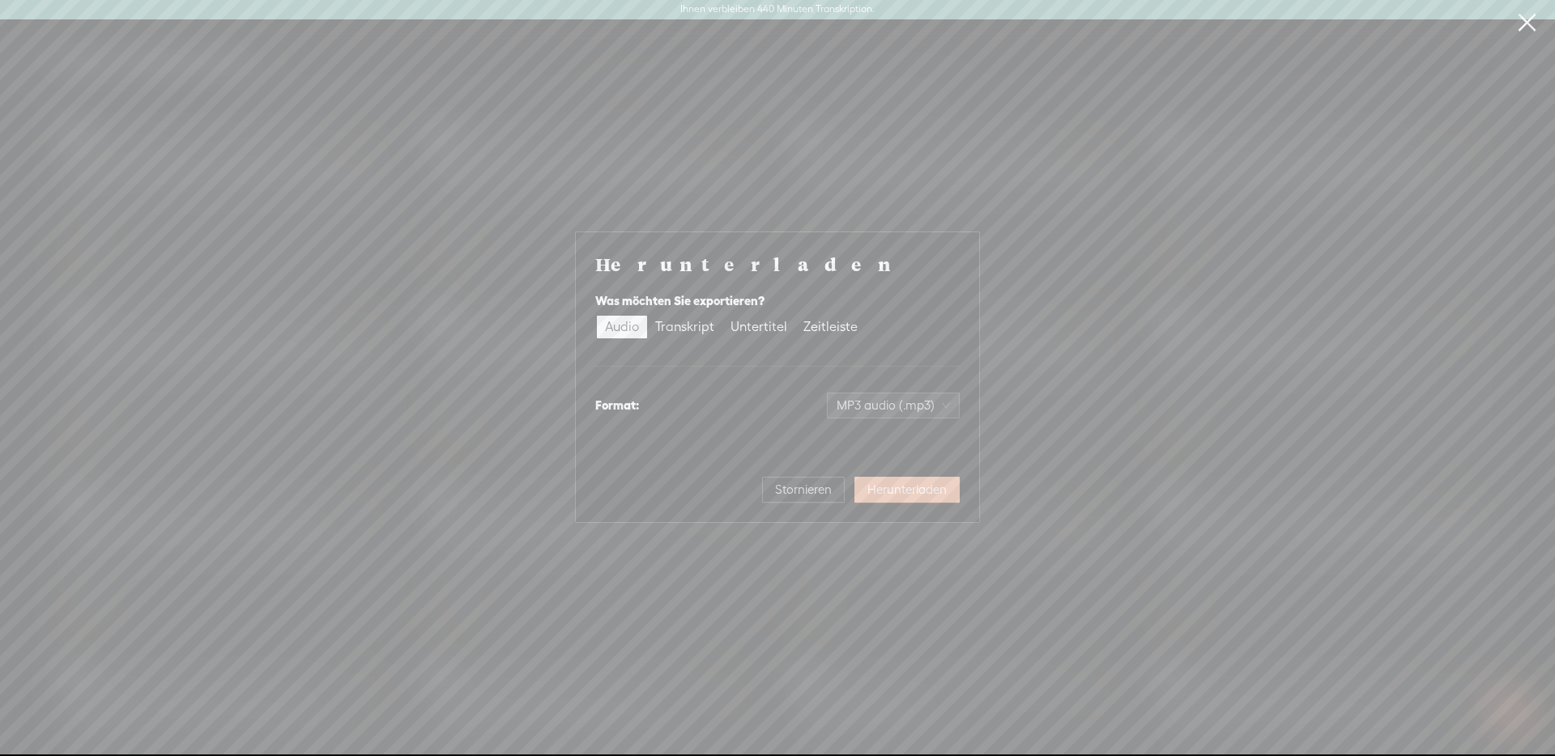
click at [932, 494] on font "Herunterladen" at bounding box center [906, 490] width 79 height 14
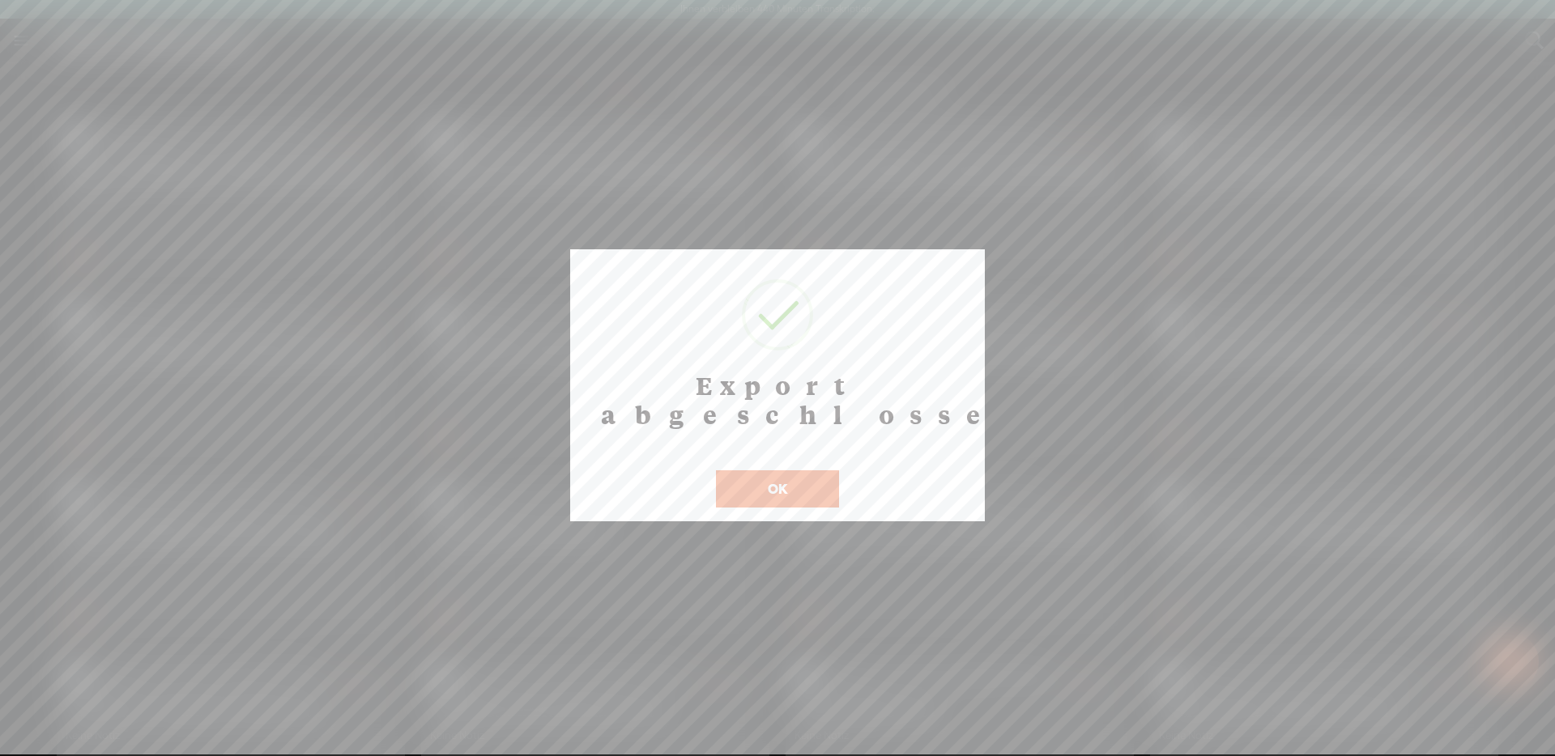
click at [802, 471] on button "OK" at bounding box center [777, 489] width 123 height 37
